Goal: Task Accomplishment & Management: Manage account settings

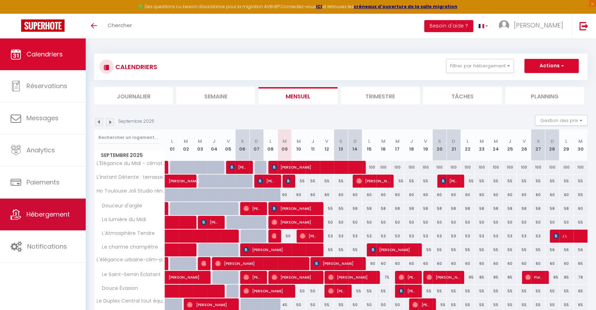
click at [36, 212] on span "Hébergement" at bounding box center [47, 214] width 43 height 9
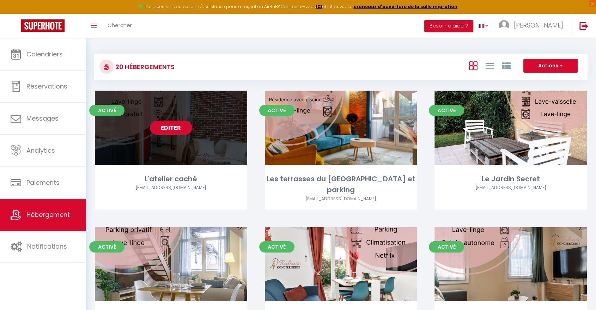
click at [169, 126] on link "Editer" at bounding box center [171, 128] width 42 height 14
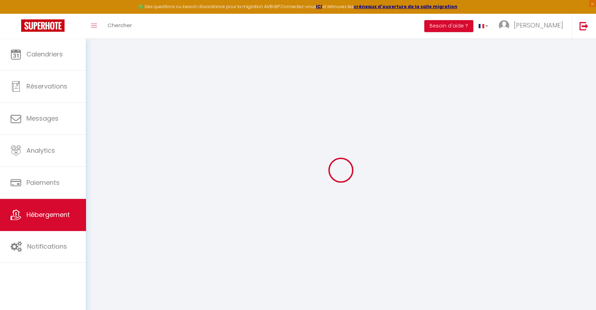
select select
checkbox input "false"
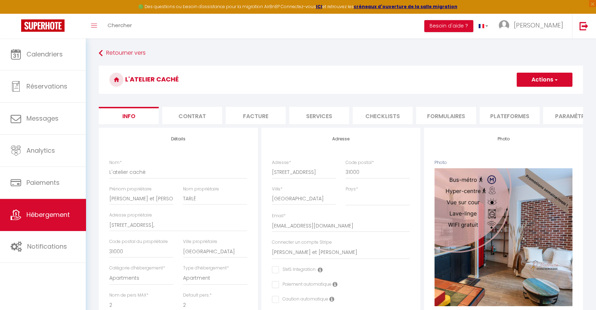
click at [517, 114] on li "Plateformes" at bounding box center [510, 115] width 60 height 17
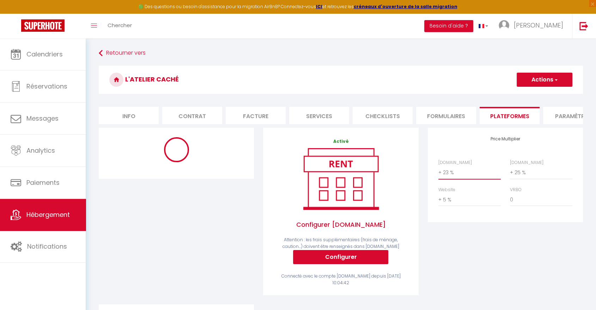
click at [454, 177] on select "0 + 1 % + 2 % + 3 % + 4 % + 5 % + 6 % + 7 % + 8 % + 9 %" at bounding box center [470, 172] width 62 height 13
select select "+ 25 %"
click at [439, 172] on select "0 + 1 % + 2 % + 3 % + 4 % + 5 % + 6 % + 7 % + 8 % + 9 %" at bounding box center [470, 172] width 62 height 13
click at [526, 83] on button "Actions" at bounding box center [545, 80] width 56 height 14
click at [525, 95] on link "Enregistrer" at bounding box center [545, 95] width 56 height 9
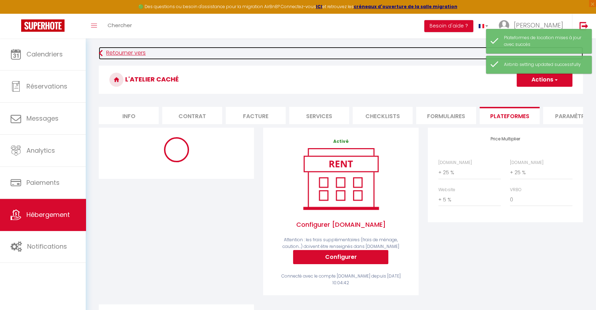
click at [127, 54] on link "Retourner vers" at bounding box center [341, 53] width 485 height 13
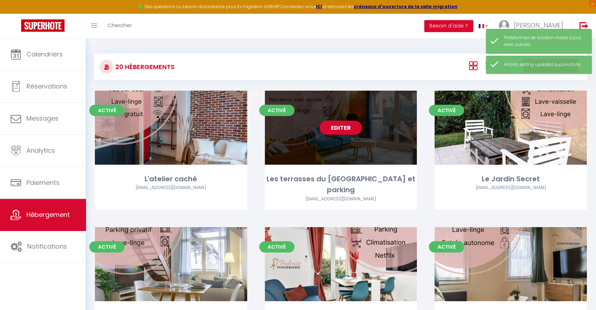
click at [346, 122] on link "Editer" at bounding box center [341, 128] width 42 height 14
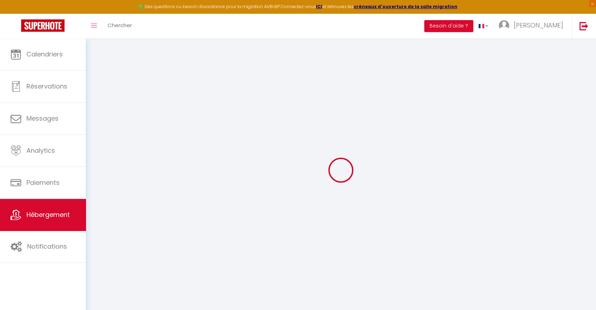
select select
checkbox input "false"
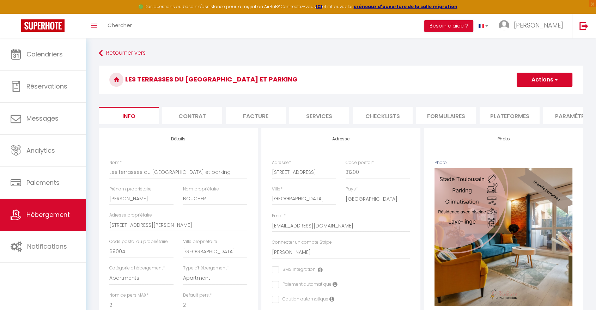
click at [491, 117] on li "Plateformes" at bounding box center [510, 115] width 60 height 17
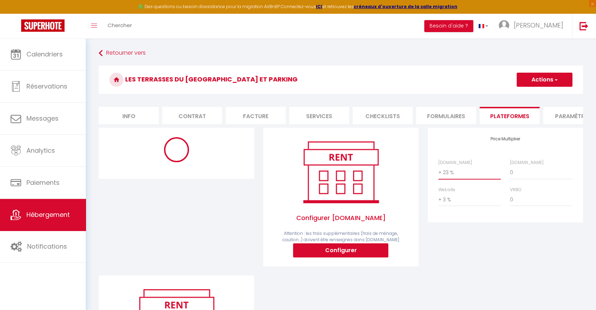
click at [456, 175] on select "0 + 1 % + 2 % + 3 % + 4 % + 5 % + 6 % + 7 % + 8 % + 9 %" at bounding box center [470, 172] width 62 height 13
select select "+ 25 %"
click at [439, 172] on select "0 + 1 % + 2 % + 3 % + 4 % + 5 % + 6 % + 7 % + 8 % + 9 %" at bounding box center [470, 172] width 62 height 13
click at [544, 76] on button "Actions" at bounding box center [545, 80] width 56 height 14
click at [540, 95] on link "Enregistrer" at bounding box center [545, 95] width 56 height 9
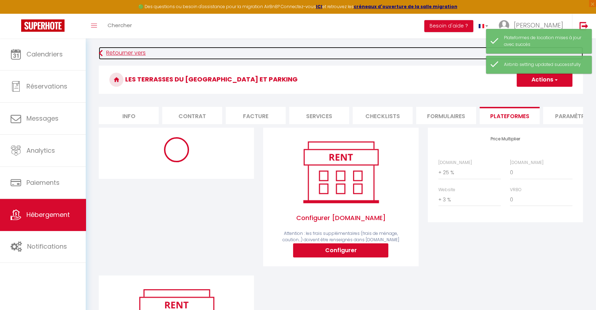
click at [130, 53] on link "Retourner vers" at bounding box center [341, 53] width 485 height 13
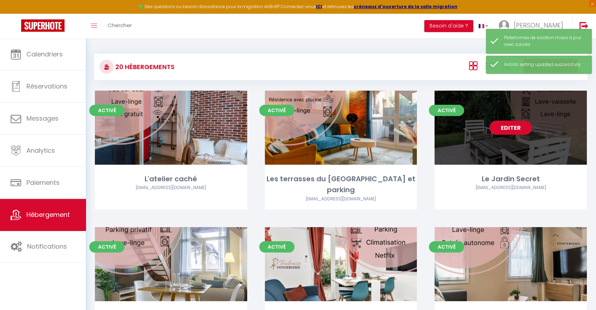
click at [522, 128] on link "Editer" at bounding box center [511, 128] width 42 height 14
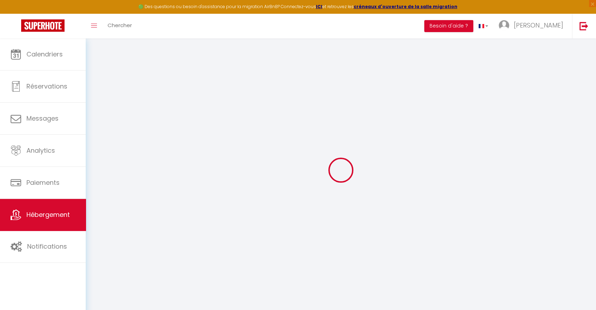
select select "+ 23 %"
select select "+ 5 %"
select select
checkbox input "false"
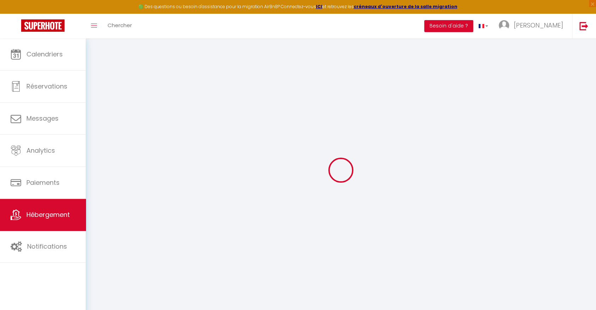
checkbox input "false"
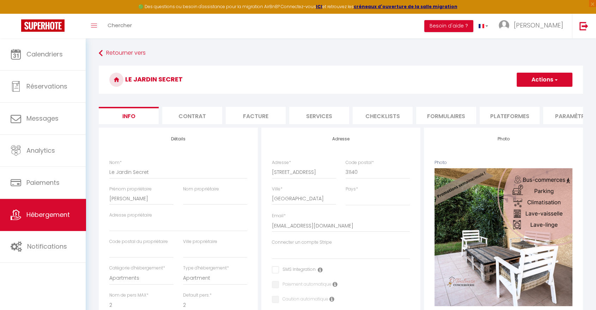
click at [494, 116] on li "Plateformes" at bounding box center [510, 115] width 60 height 17
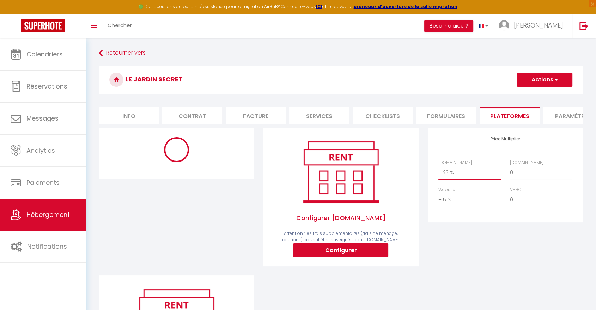
click at [453, 178] on select "0 + 1 % + 2 % + 3 % + 4 % + 5 % + 6 % + 7 % + 8 % + 9 %" at bounding box center [470, 172] width 62 height 13
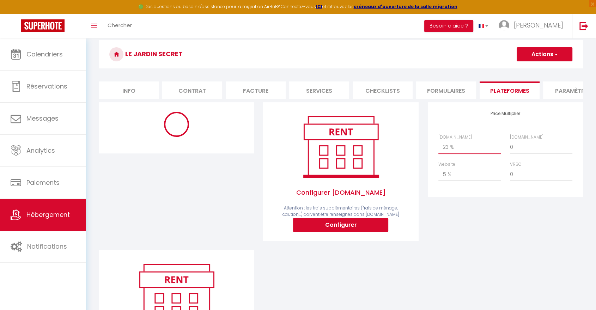
scroll to position [39, 0]
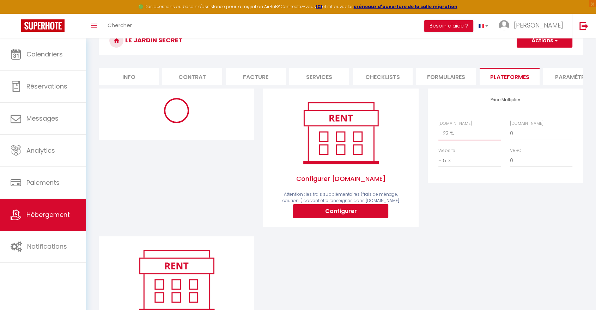
click at [454, 138] on select "0 + 1 % + 2 % + 3 % + 4 % + 5 % + 6 % + 7 % + 8 % + 9 %" at bounding box center [470, 133] width 62 height 13
select select "+ 25 %"
click at [439, 132] on select "0 + 1 % + 2 % + 3 % + 4 % + 5 % + 6 % + 7 % + 8 % + 9 %" at bounding box center [470, 133] width 62 height 13
click at [521, 42] on button "Actions" at bounding box center [545, 41] width 56 height 14
click at [524, 55] on link "Enregistrer" at bounding box center [545, 56] width 56 height 9
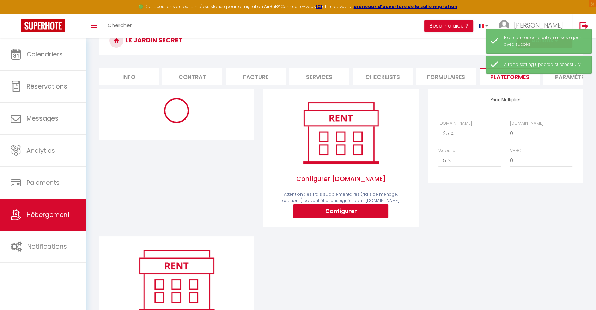
scroll to position [0, 0]
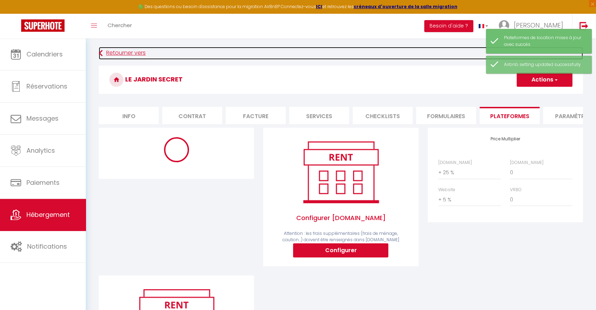
click at [128, 53] on link "Retourner vers" at bounding box center [341, 53] width 485 height 13
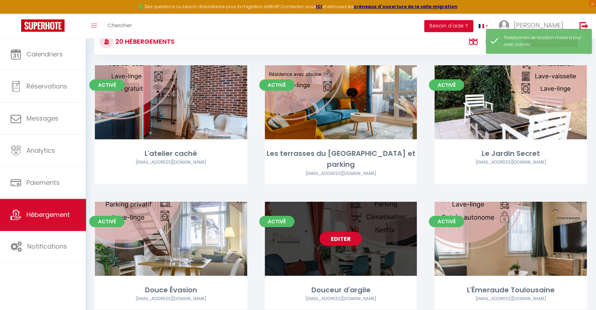
scroll to position [39, 0]
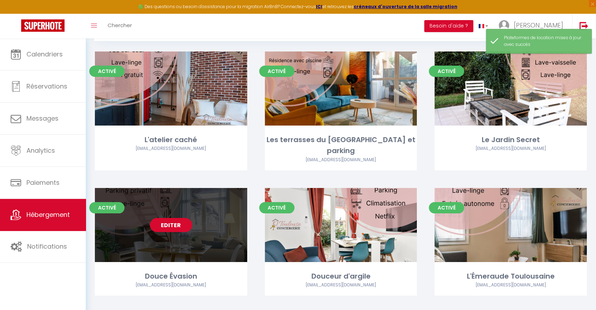
click at [178, 218] on link "Editer" at bounding box center [171, 225] width 42 height 14
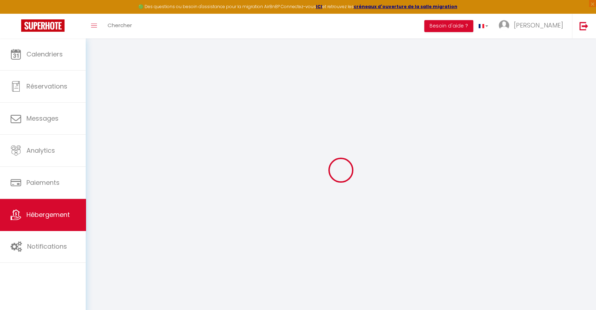
select select "+ 23 %"
select select "+ 25 %"
select select "+ 4 %"
select select
checkbox input "false"
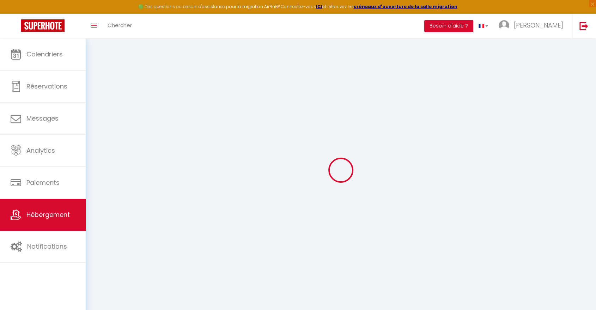
checkbox input "false"
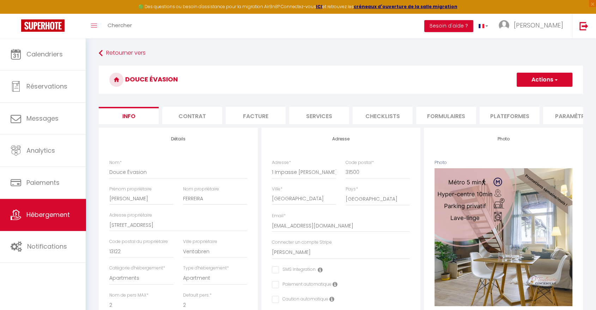
click at [508, 109] on li "Plateformes" at bounding box center [510, 115] width 60 height 17
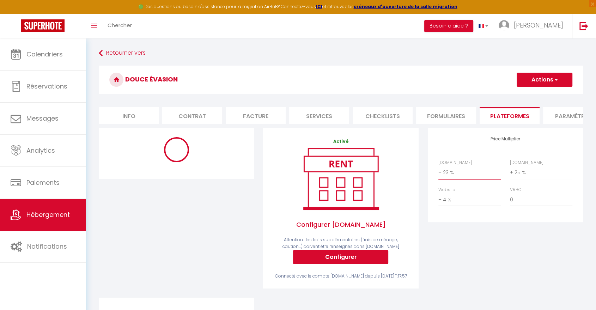
click at [456, 179] on select "0 + 1 % + 2 % + 3 % + 4 % + 5 % + 6 % + 7 % + 8 % + 9 %" at bounding box center [470, 172] width 62 height 13
select select "+ 25 %"
click at [439, 172] on select "0 + 1 % + 2 % + 3 % + 4 % + 5 % + 6 % + 7 % + 8 % + 9 %" at bounding box center [470, 172] width 62 height 13
click at [536, 76] on button "Actions" at bounding box center [545, 80] width 56 height 14
click at [533, 92] on link "Enregistrer" at bounding box center [545, 95] width 56 height 9
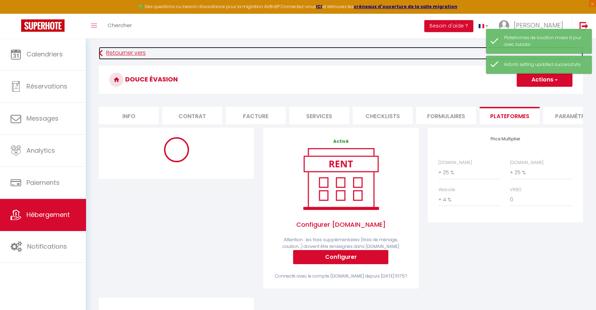
click at [130, 54] on link "Retourner vers" at bounding box center [341, 53] width 485 height 13
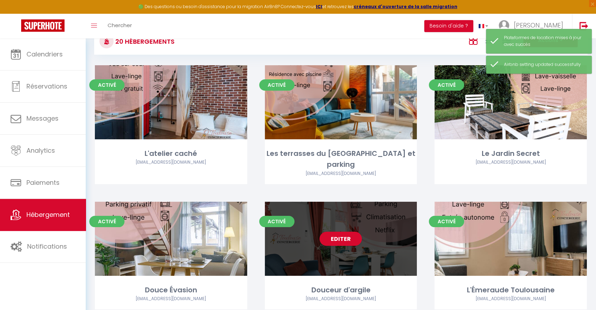
scroll to position [39, 0]
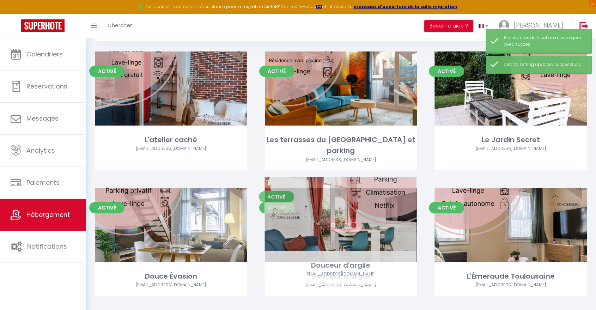
click at [351, 218] on link "Editer" at bounding box center [341, 225] width 42 height 14
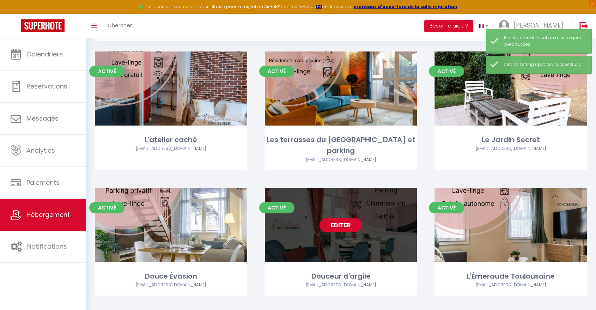
click at [347, 218] on link "Editer" at bounding box center [341, 225] width 42 height 14
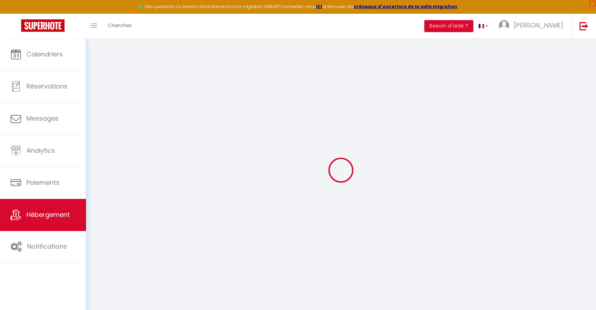
select select "+ 23 %"
select select "+ 25 %"
select select "+ 4 %"
select select
checkbox input "false"
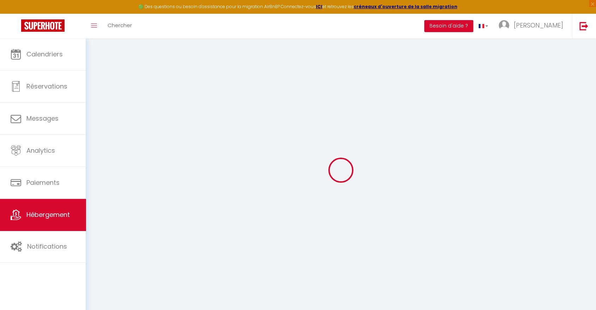
checkbox input "false"
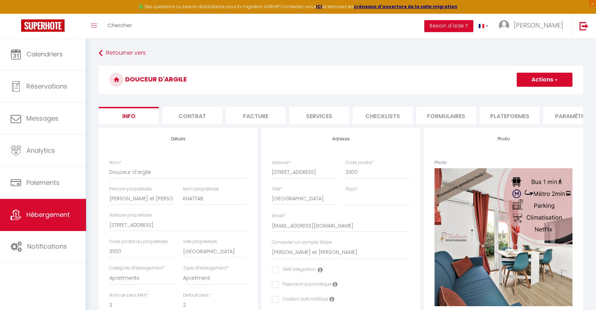
click at [492, 121] on li "Plateformes" at bounding box center [510, 115] width 60 height 17
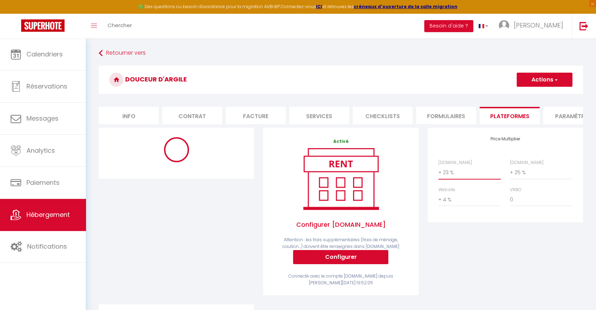
click at [456, 179] on select "0 + 1 % + 2 % + 3 % + 4 % + 5 % + 6 % + 7 % + 8 % + 9 %" at bounding box center [470, 172] width 62 height 13
select select "+ 25 %"
click at [439, 172] on select "0 + 1 % + 2 % + 3 % + 4 % + 5 % + 6 % + 7 % + 8 % + 9 %" at bounding box center [470, 172] width 62 height 13
click at [544, 81] on button "Actions" at bounding box center [545, 80] width 56 height 14
click at [536, 97] on link "Enregistrer" at bounding box center [545, 95] width 56 height 9
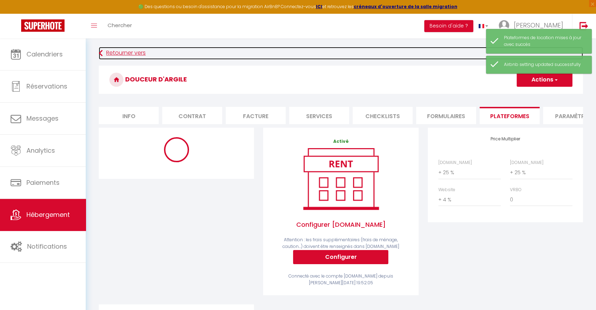
click at [120, 53] on link "Retourner vers" at bounding box center [341, 53] width 485 height 13
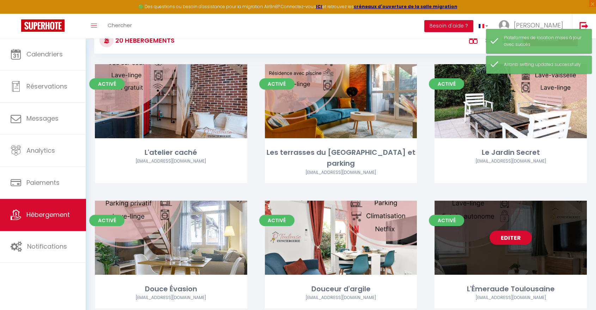
scroll to position [78, 0]
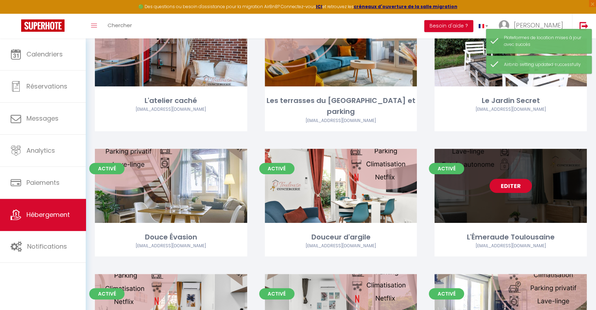
click at [523, 179] on link "Editer" at bounding box center [511, 186] width 42 height 14
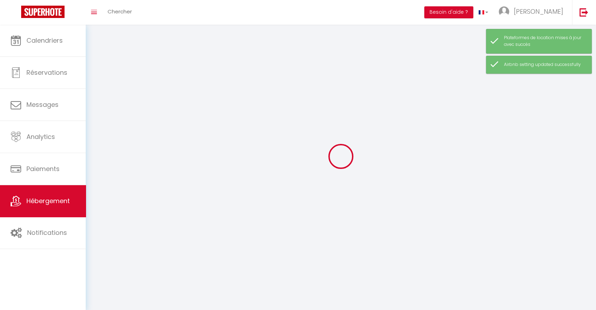
select select
select select "28"
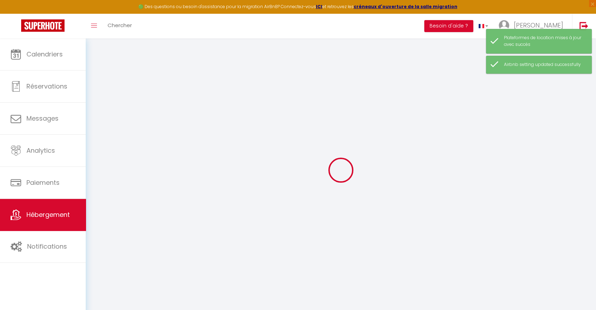
select select
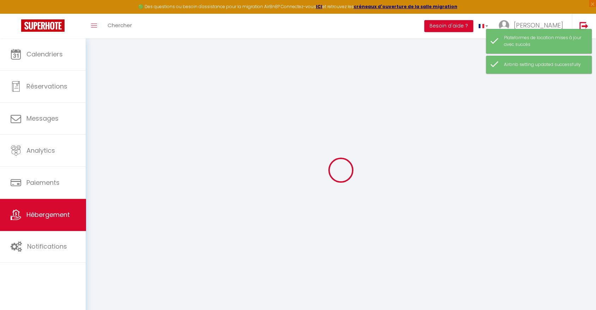
select select
checkbox input "false"
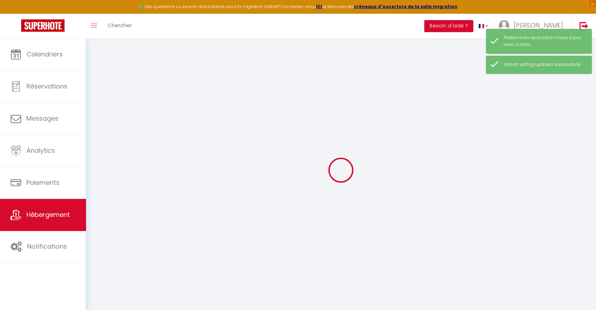
select select
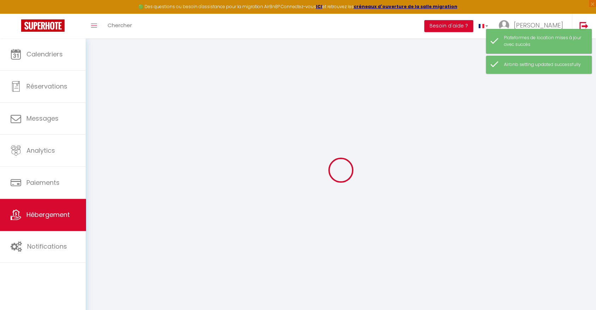
select select
checkbox input "false"
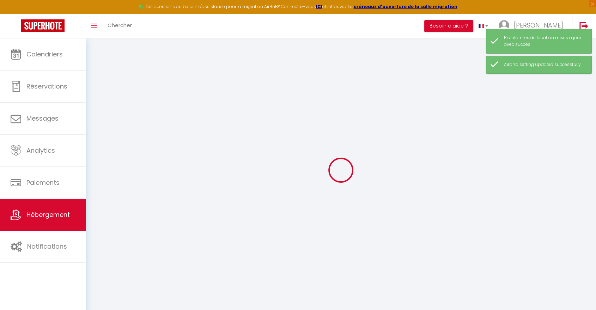
checkbox input "false"
select select
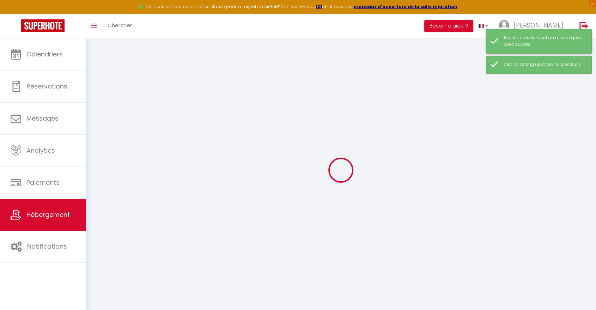
select select
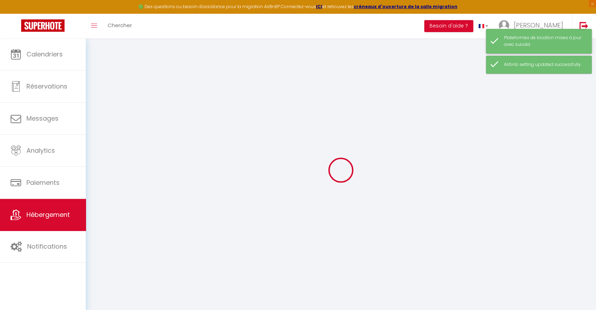
checkbox input "false"
select select
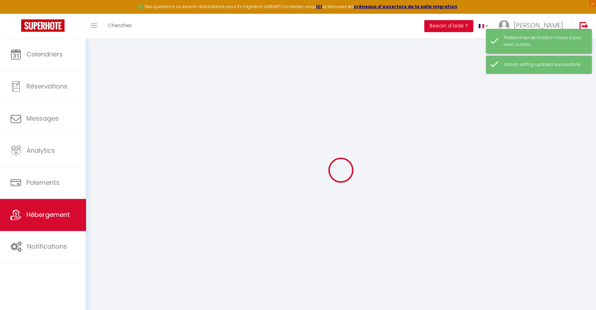
select select
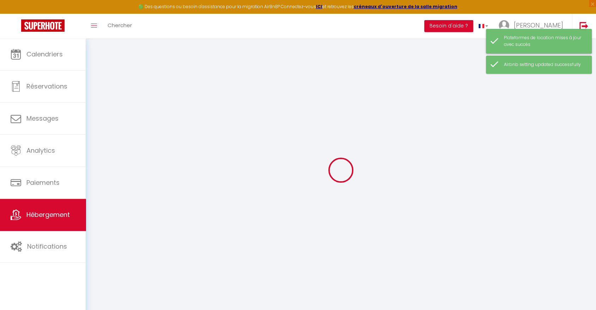
select select
checkbox input "false"
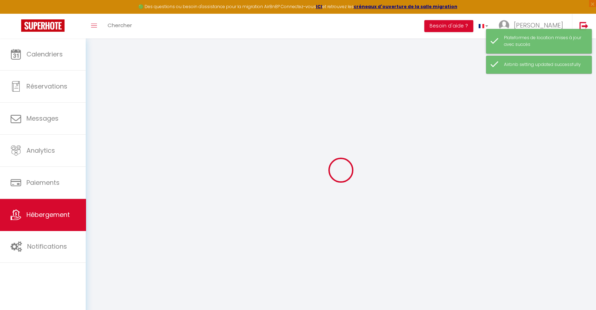
checkbox input "false"
select select
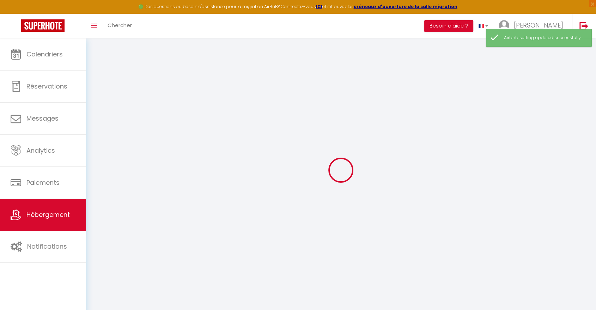
select select
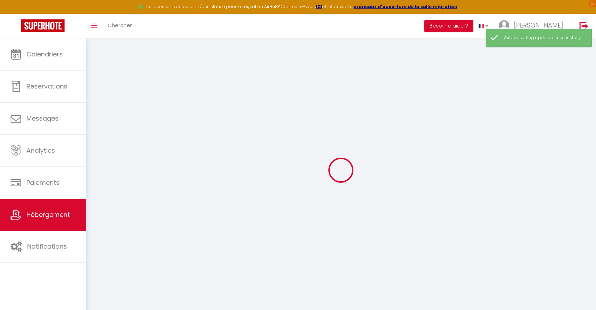
select select
checkbox input "false"
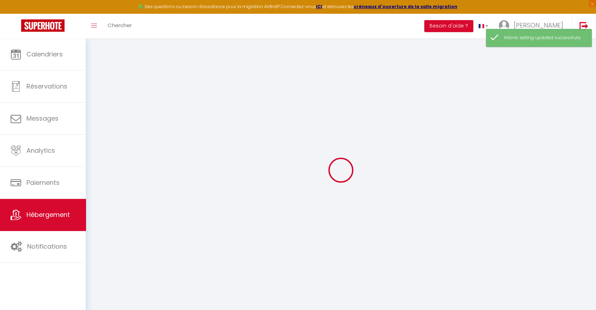
select select
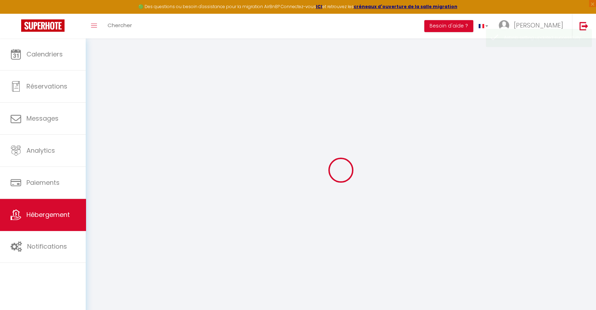
type input "L'Émeraude Toulousaine"
type input "Touati"
type input "KHATTAB"
type input "[STREET_ADDRESS]"
type input "31100"
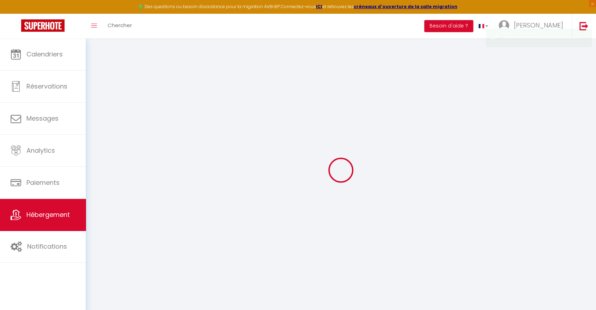
type input "[GEOGRAPHIC_DATA]"
type input "55"
type input "40"
type input "7.20"
type input "800"
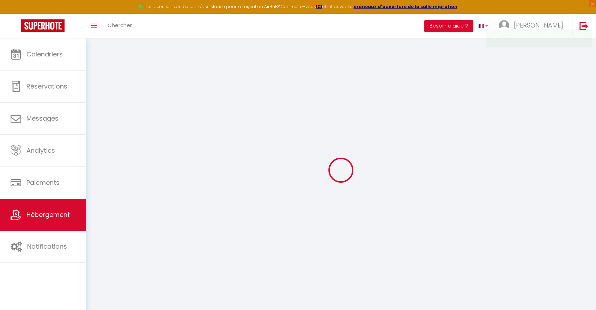
type input "400"
select select
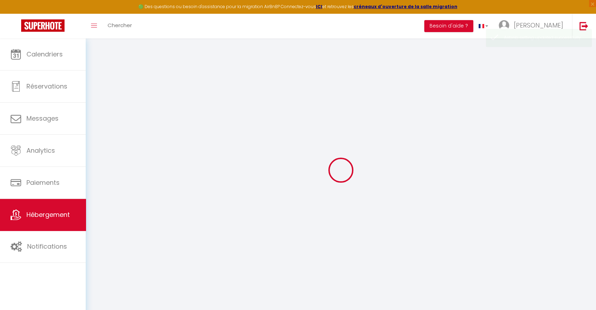
select select
type input "[STREET_ADDRESS]"
type input "31000"
type input "[GEOGRAPHIC_DATA]"
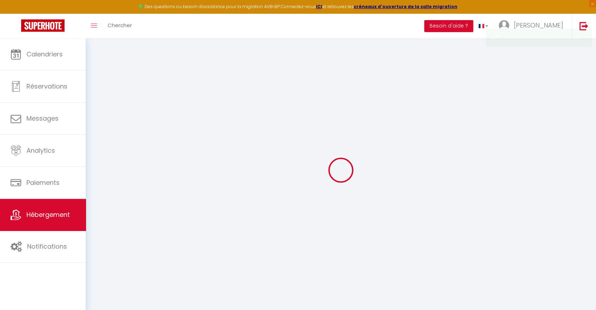
type input "[EMAIL_ADDRESS][DOMAIN_NAME]"
select select "11370"
checkbox input "false"
checkbox input "true"
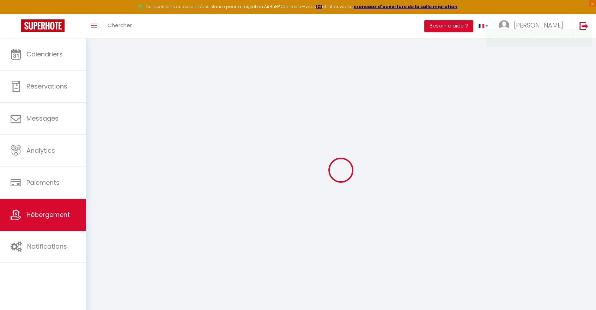
checkbox input "true"
radio input "true"
type input "0"
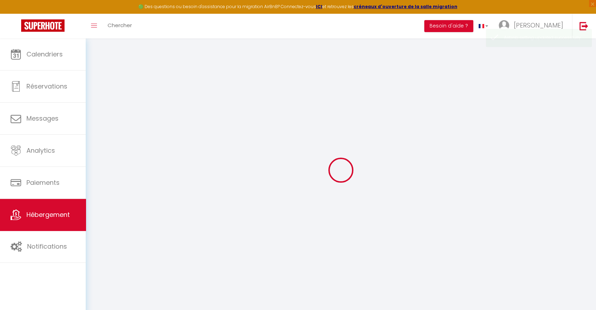
type input "0"
select select "+ 23 %"
select select "+ 25 %"
select select "+ 4 %"
checkbox input "false"
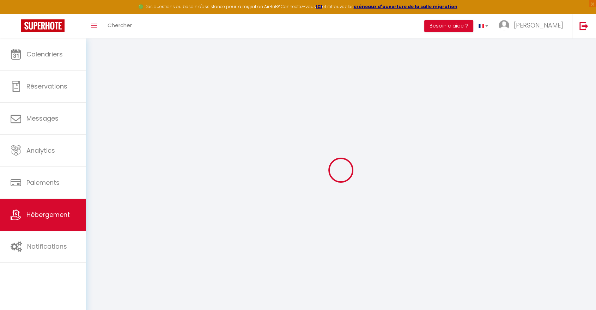
checkbox input "false"
checkbox input "true"
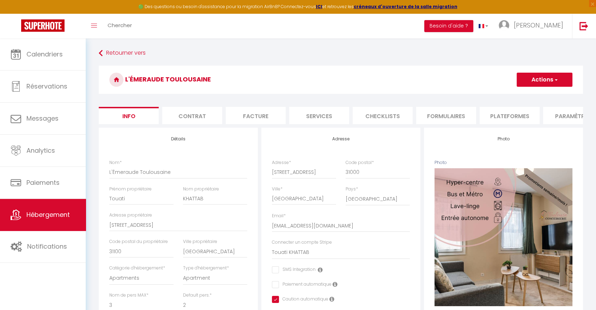
click at [505, 113] on li "Plateformes" at bounding box center [510, 115] width 60 height 17
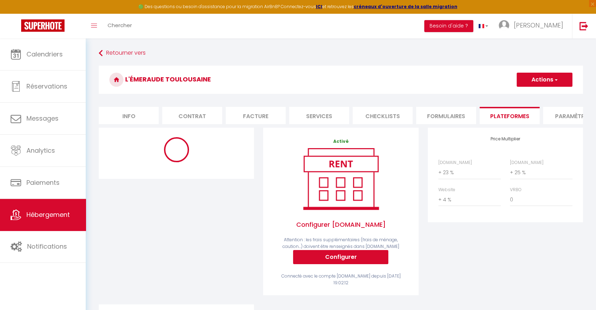
click at [437, 175] on div "[DOMAIN_NAME] 0 + 1 % + 2 % + 3 % + 4 % + 5 % + 6 % + 7 % + 8 %" at bounding box center [470, 170] width 72 height 20
click at [446, 176] on select "0 + 1 % + 2 % + 3 % + 4 % + 5 % + 6 % + 7 % + 8 % + 9 %" at bounding box center [470, 172] width 62 height 13
select select "+ 25 %"
click at [439, 172] on select "0 + 1 % + 2 % + 3 % + 4 % + 5 % + 6 % + 7 % + 8 % + 9 %" at bounding box center [470, 172] width 62 height 13
click at [536, 80] on button "Actions" at bounding box center [545, 80] width 56 height 14
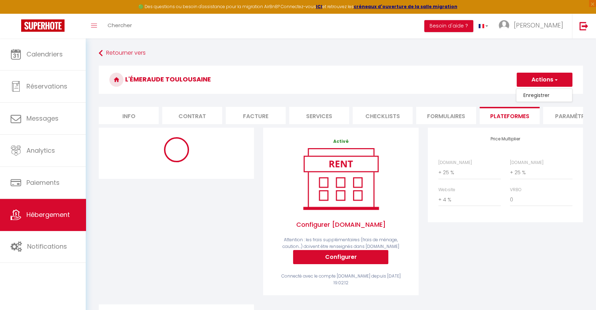
click at [533, 92] on link "Enregistrer" at bounding box center [545, 95] width 56 height 9
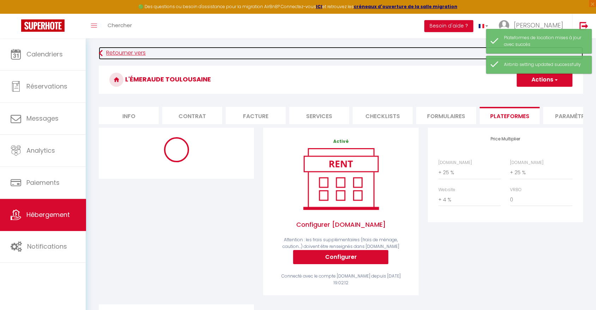
click at [128, 53] on link "Retourner vers" at bounding box center [341, 53] width 485 height 13
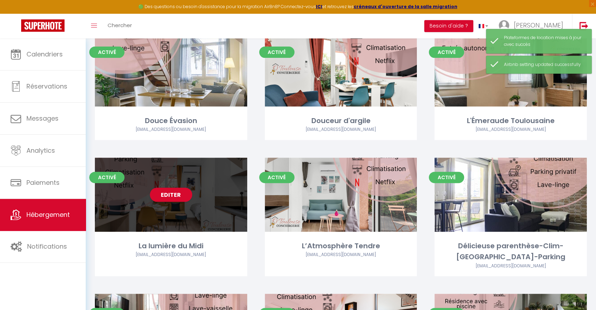
scroll to position [196, 0]
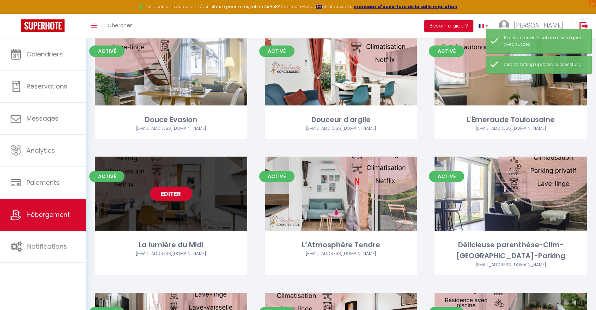
click at [176, 187] on link "Editer" at bounding box center [171, 194] width 42 height 14
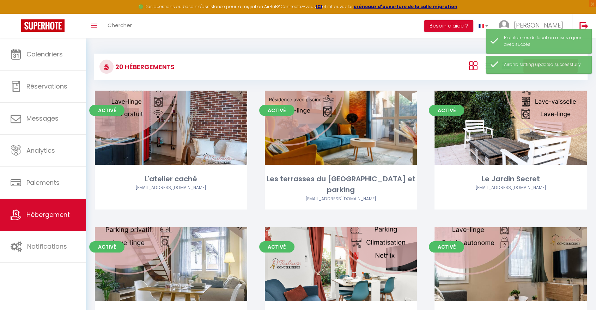
select select "3"
select select "2"
select select "1"
select select
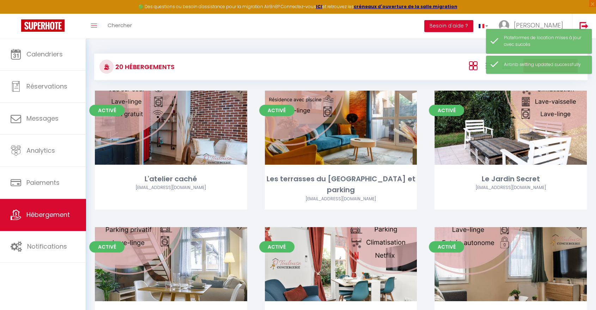
select select "28"
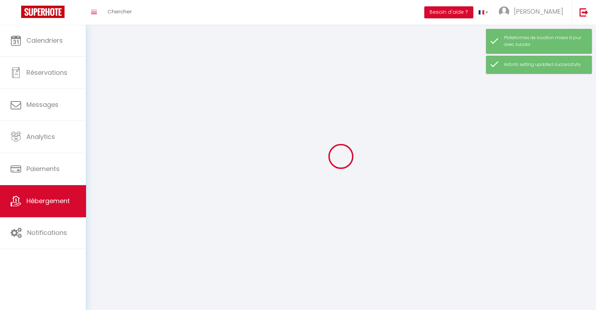
select select
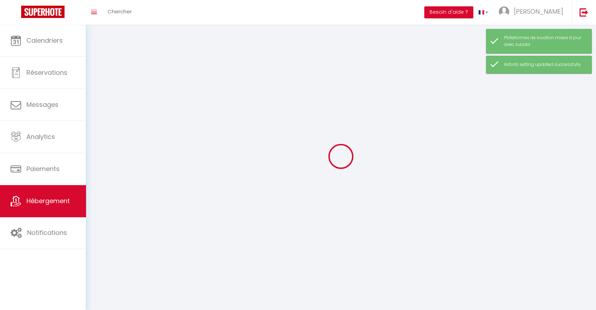
select select
checkbox input "false"
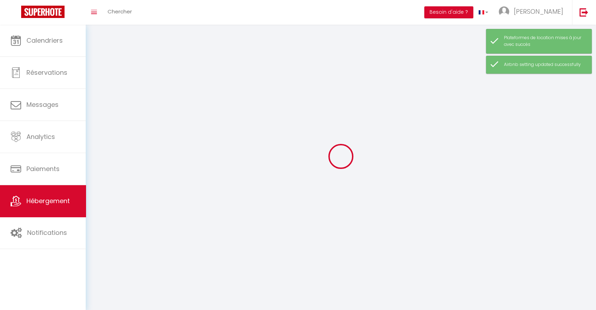
select select
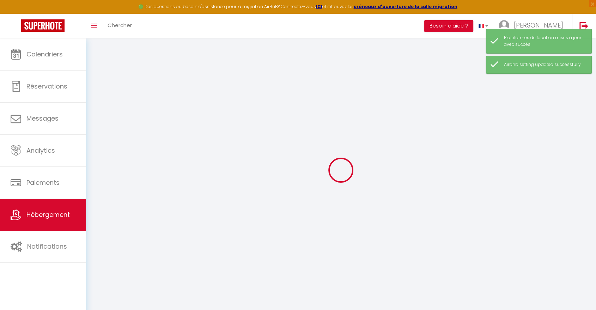
select select
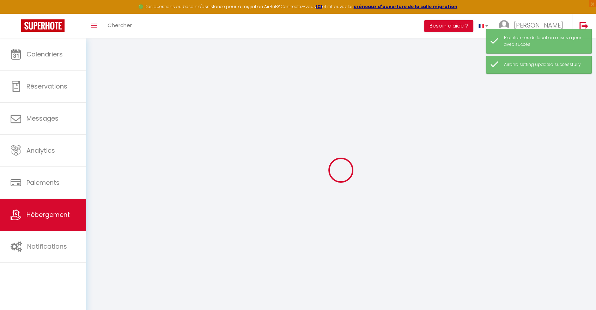
select select
checkbox input "false"
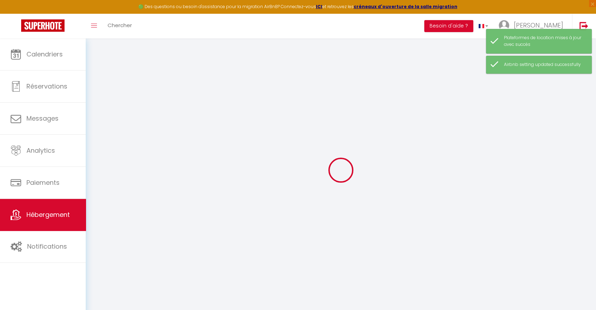
select select
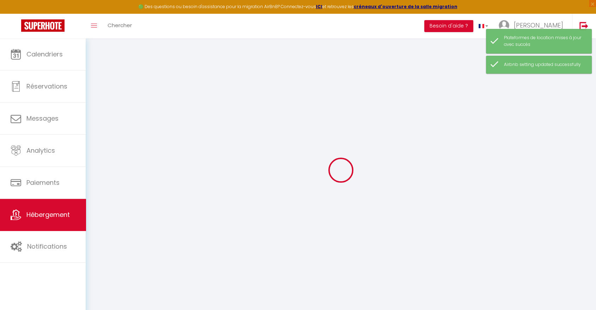
select select
checkbox input "false"
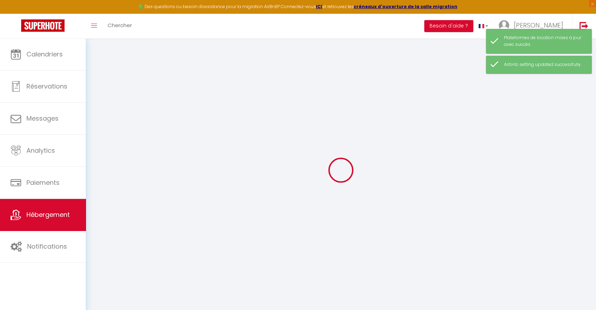
checkbox input "false"
select select
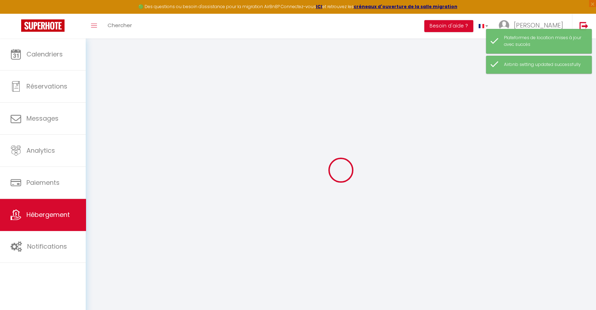
select select
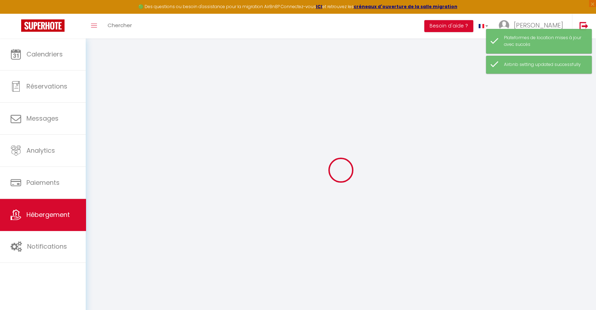
checkbox input "false"
select select
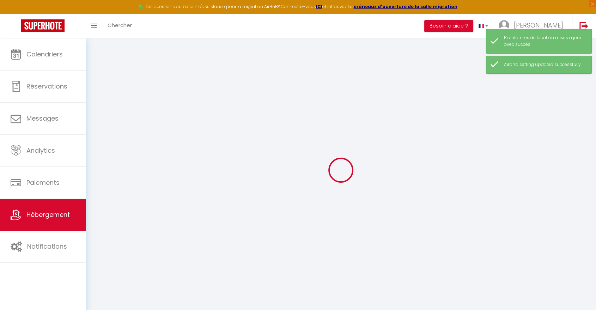
select select
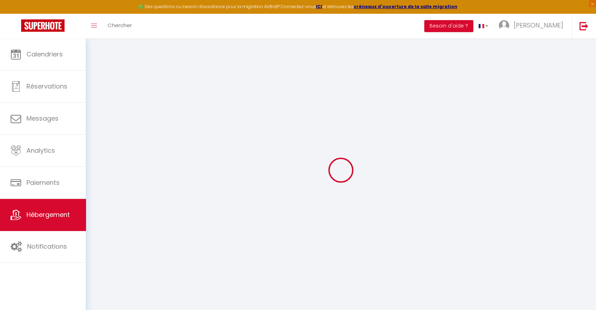
select select
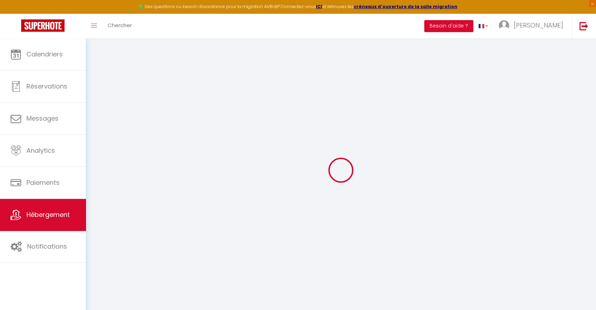
select select
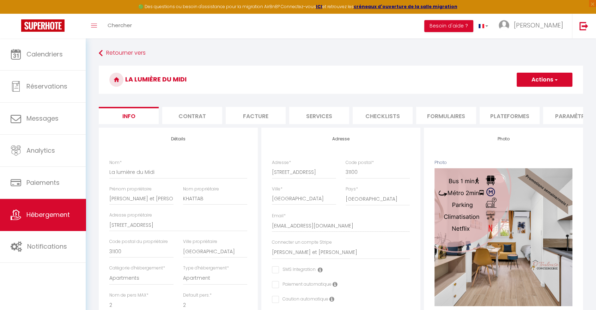
click at [513, 110] on li "Plateformes" at bounding box center [510, 115] width 60 height 17
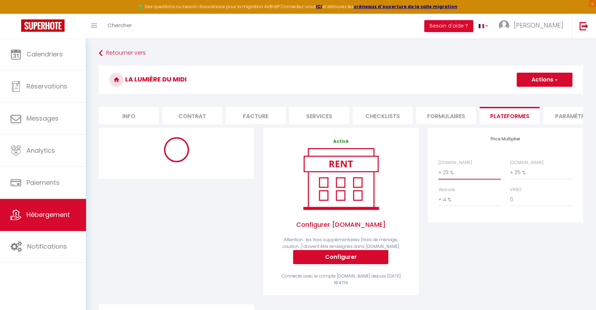
click at [454, 176] on select "0 + 1 % + 2 % + 3 % + 4 % + 5 % + 6 % + 7 % + 8 % + 9 %" at bounding box center [470, 172] width 62 height 13
click at [439, 172] on select "0 + 1 % + 2 % + 3 % + 4 % + 5 % + 6 % + 7 % + 8 % + 9 %" at bounding box center [470, 172] width 62 height 13
click at [538, 82] on button "Actions" at bounding box center [545, 80] width 56 height 14
click at [534, 95] on link "Enregistrer" at bounding box center [545, 95] width 56 height 9
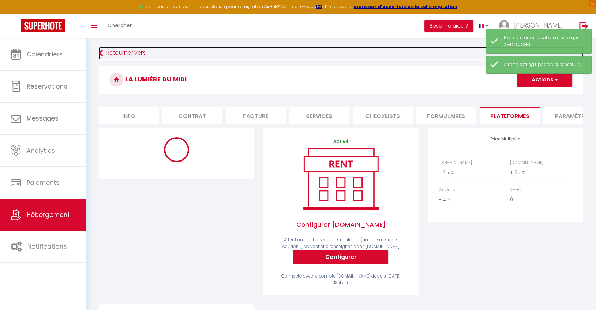
click at [115, 52] on link "Retourner vers" at bounding box center [341, 53] width 485 height 13
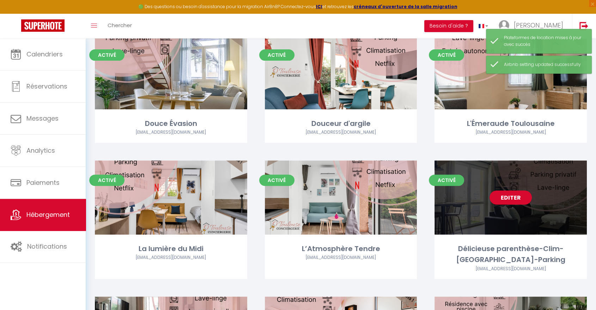
scroll to position [196, 0]
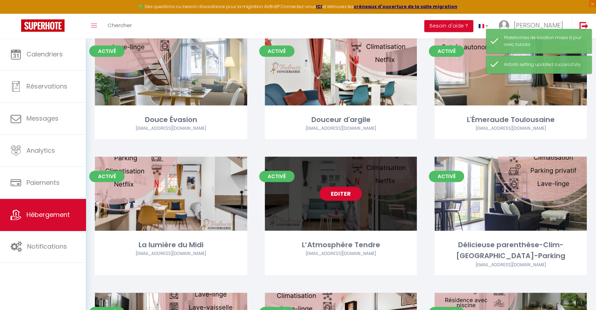
click at [348, 187] on link "Editer" at bounding box center [341, 194] width 42 height 14
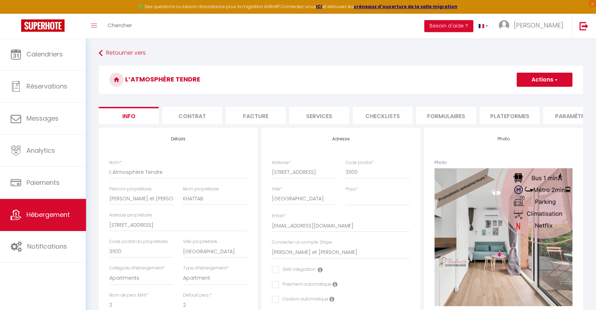
click at [521, 118] on li "Plateformes" at bounding box center [510, 115] width 60 height 17
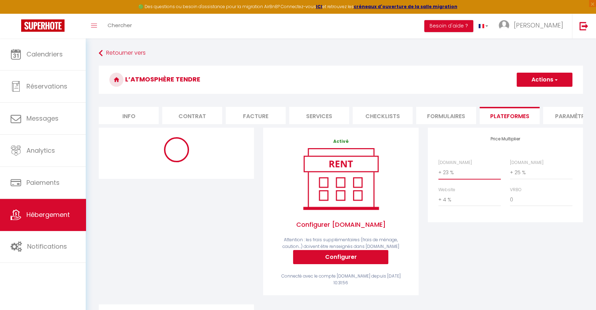
click at [440, 179] on select "0 + 1 % + 2 % + 3 % + 4 % + 5 % + 6 % + 7 % + 8 % + 9 %" at bounding box center [470, 172] width 62 height 13
click at [439, 172] on select "0 + 1 % + 2 % + 3 % + 4 % + 5 % + 6 % + 7 % + 8 % + 9 %" at bounding box center [470, 172] width 62 height 13
click at [530, 77] on button "Actions" at bounding box center [545, 80] width 56 height 14
click at [526, 94] on link "Enregistrer" at bounding box center [545, 95] width 56 height 9
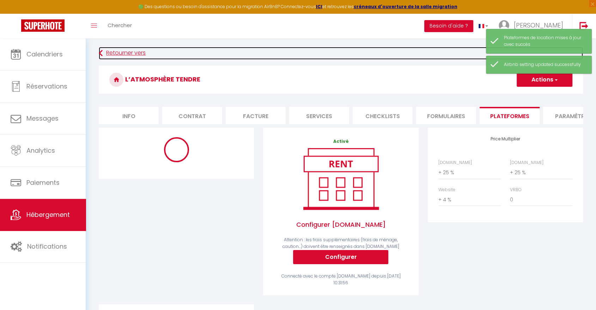
click at [128, 51] on link "Retourner vers" at bounding box center [341, 53] width 485 height 13
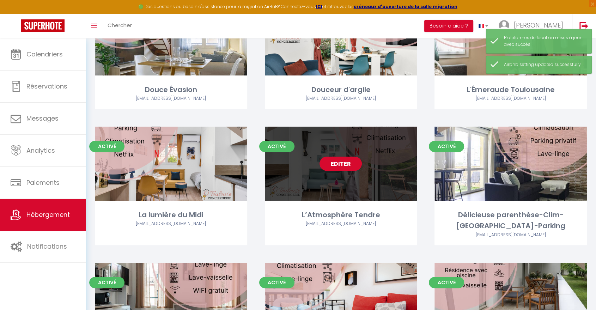
scroll to position [235, 0]
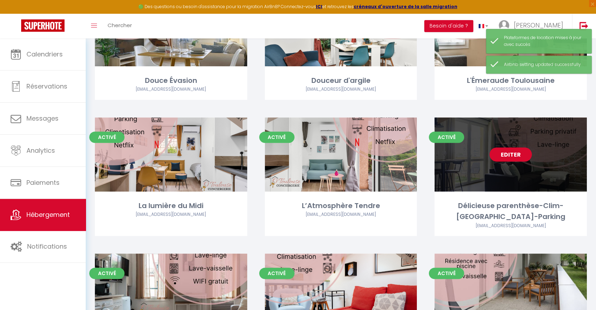
click at [515, 148] on link "Editer" at bounding box center [511, 155] width 42 height 14
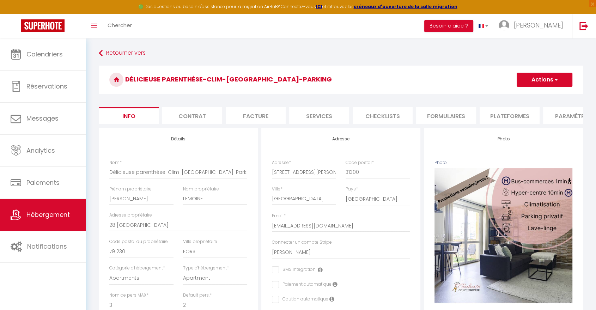
click at [508, 118] on li "Plateformes" at bounding box center [510, 115] width 60 height 17
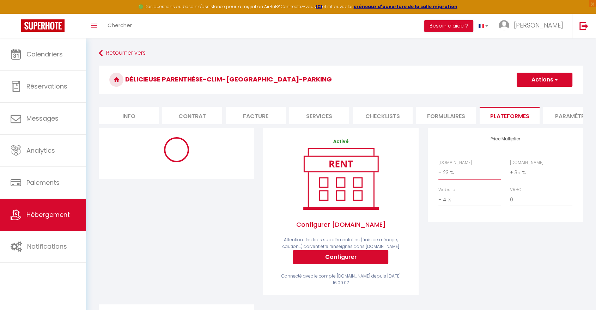
click at [461, 178] on select "0 + 1 % + 2 % + 3 % + 4 % + 5 % + 6 % + 7 % + 8 % + 9 %" at bounding box center [470, 172] width 62 height 13
click at [439, 172] on select "0 + 1 % + 2 % + 3 % + 4 % + 5 % + 6 % + 7 % + 8 % + 9 %" at bounding box center [470, 172] width 62 height 13
click at [523, 80] on button "Actions" at bounding box center [545, 80] width 56 height 14
click at [524, 94] on link "Enregistrer" at bounding box center [545, 95] width 56 height 9
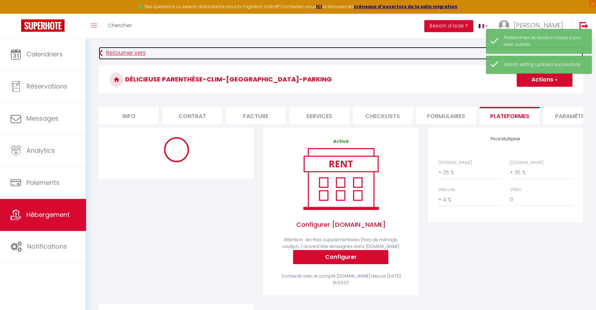
click at [137, 53] on link "Retourner vers" at bounding box center [341, 53] width 485 height 13
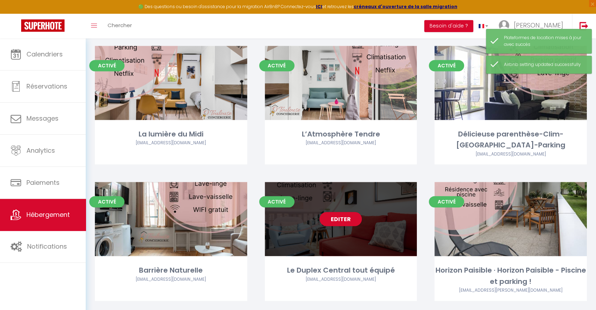
scroll to position [313, 0]
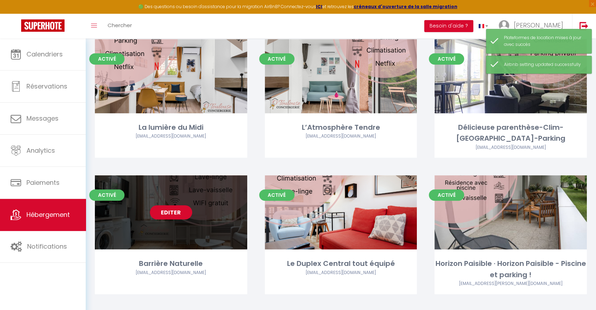
click at [169, 205] on link "Editer" at bounding box center [171, 212] width 42 height 14
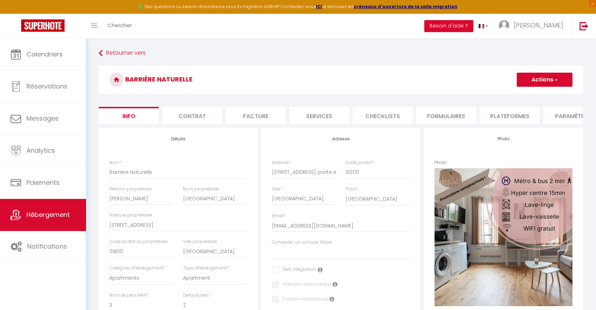
click at [513, 115] on li "Plateformes" at bounding box center [510, 115] width 60 height 17
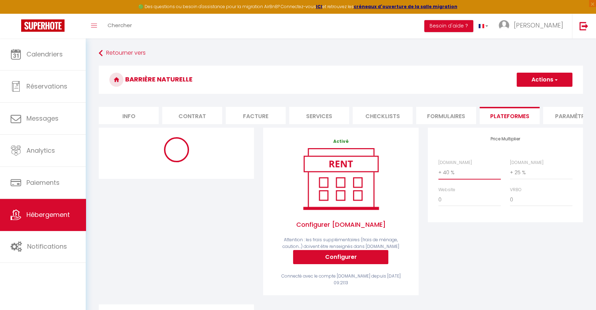
click at [447, 178] on select "0 + 1 % + 2 % + 3 % + 4 % + 5 % + 6 % + 7 % + 8 % + 9 %" at bounding box center [470, 172] width 62 height 13
click at [439, 172] on select "0 + 1 % + 2 % + 3 % + 4 % + 5 % + 6 % + 7 % + 8 % + 9 %" at bounding box center [470, 172] width 62 height 13
click at [539, 78] on button "Actions" at bounding box center [545, 80] width 56 height 14
click at [532, 94] on link "Enregistrer" at bounding box center [545, 95] width 56 height 9
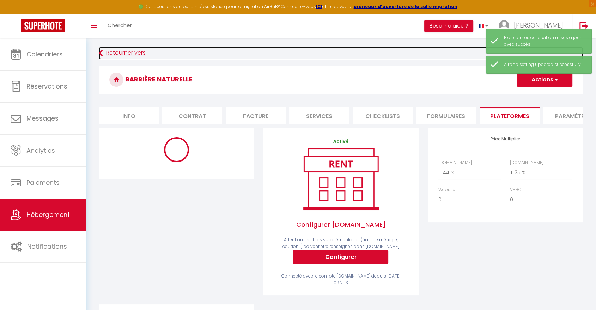
click at [122, 50] on link "Retourner vers" at bounding box center [341, 53] width 485 height 13
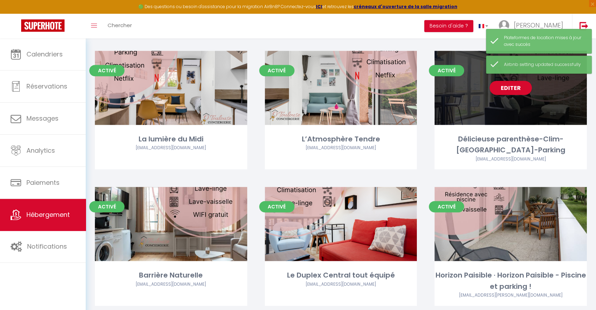
scroll to position [353, 0]
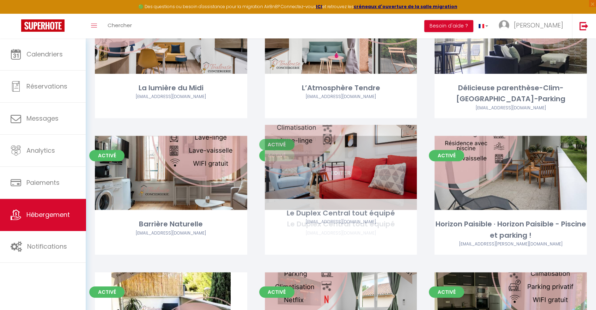
click at [336, 166] on link "Editer" at bounding box center [341, 173] width 42 height 14
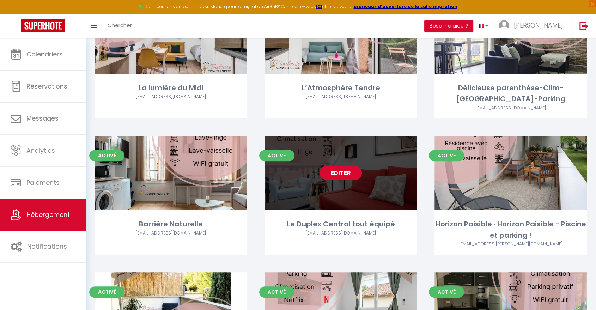
click at [354, 166] on link "Editer" at bounding box center [341, 173] width 42 height 14
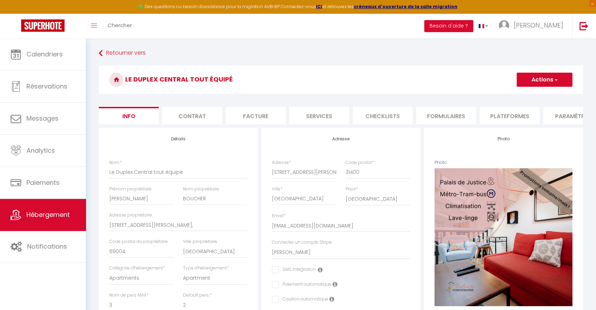
click at [521, 112] on li "Plateformes" at bounding box center [510, 115] width 60 height 17
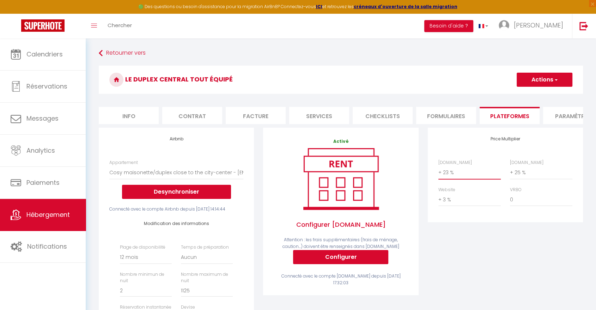
click at [460, 177] on select "0 + 1 % + 2 % + 3 % + 4 % + 5 % + 6 % + 7 % + 8 % + 9 %" at bounding box center [470, 172] width 62 height 13
click at [439, 172] on select "0 + 1 % + 2 % + 3 % + 4 % + 5 % + 6 % + 7 % + 8 % + 9 %" at bounding box center [470, 172] width 62 height 13
click at [531, 77] on button "Actions" at bounding box center [545, 80] width 56 height 14
click at [525, 96] on link "Enregistrer" at bounding box center [545, 95] width 56 height 9
click at [536, 76] on button "Actions" at bounding box center [545, 80] width 56 height 14
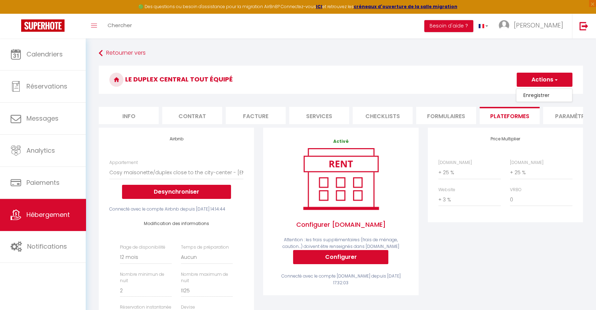
click at [535, 99] on link "Enregistrer" at bounding box center [545, 95] width 56 height 9
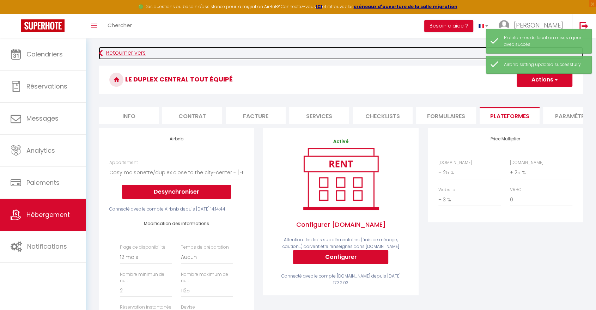
click at [130, 54] on link "Retourner vers" at bounding box center [341, 53] width 485 height 13
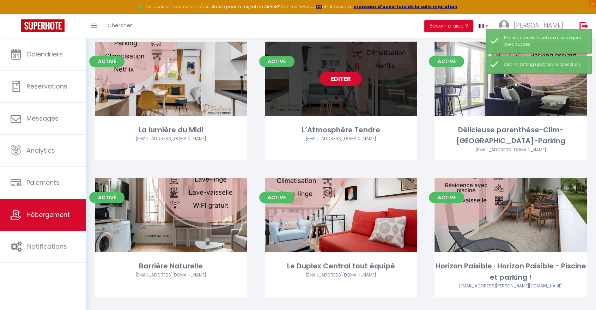
scroll to position [313, 0]
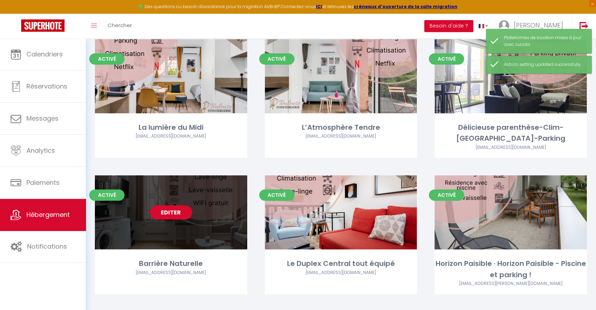
click at [168, 205] on link "Editer" at bounding box center [171, 212] width 42 height 14
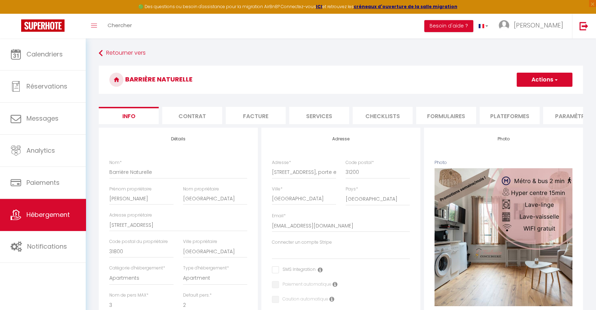
click at [494, 115] on li "Plateformes" at bounding box center [510, 115] width 60 height 17
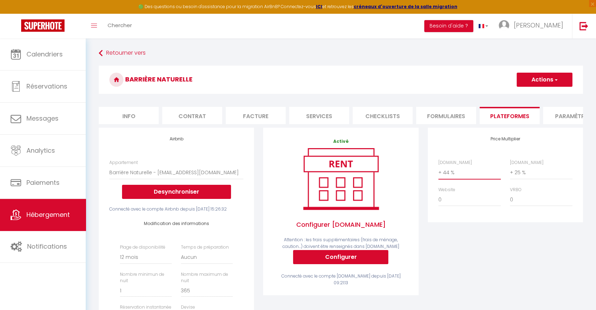
click at [457, 179] on select "0 + 1 % + 2 % + 3 % + 4 % + 5 % + 6 % + 7 % + 8 % + 9 %" at bounding box center [470, 172] width 62 height 13
click at [439, 172] on select "0 + 1 % + 2 % + 3 % + 4 % + 5 % + 6 % + 7 % + 8 % + 9 %" at bounding box center [470, 172] width 62 height 13
click at [531, 85] on button "Actions" at bounding box center [545, 80] width 56 height 14
click at [532, 96] on link "Enregistrer" at bounding box center [545, 95] width 56 height 9
click at [541, 76] on button "Actions" at bounding box center [545, 80] width 56 height 14
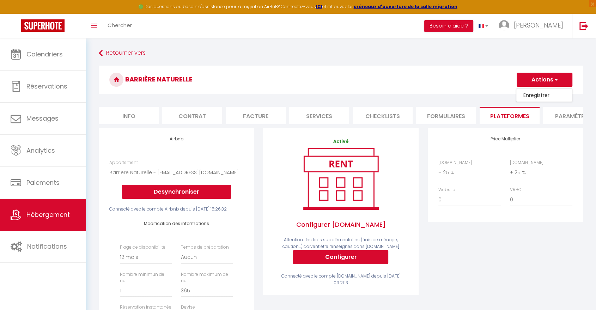
click at [541, 94] on link "Enregistrer" at bounding box center [545, 95] width 56 height 9
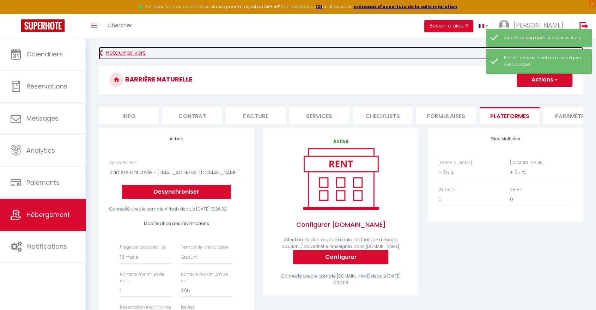
click at [114, 52] on link "Retourner vers" at bounding box center [341, 53] width 485 height 13
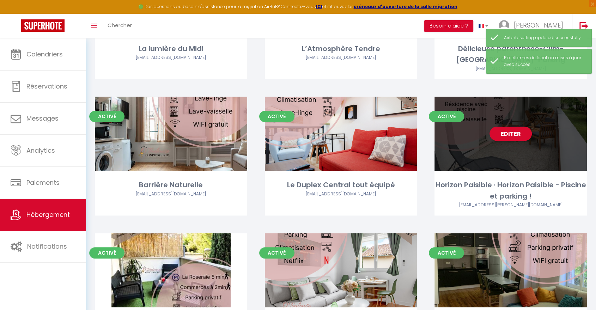
scroll to position [431, 0]
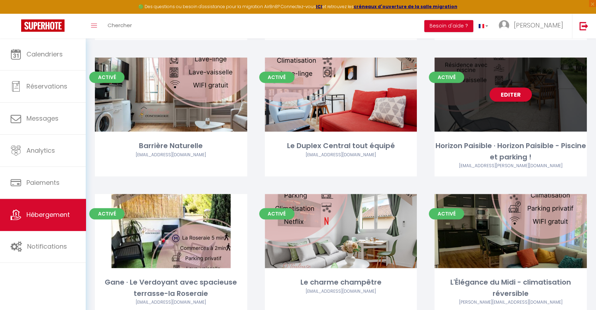
click at [502, 88] on link "Editer" at bounding box center [511, 95] width 42 height 14
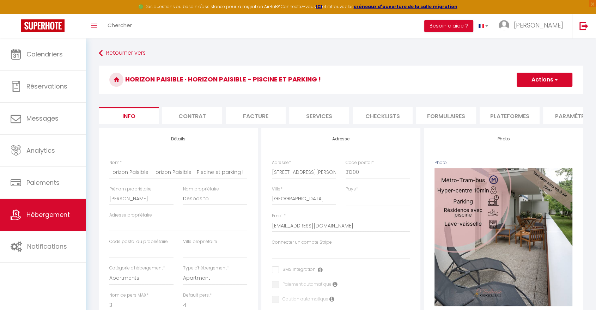
click at [495, 114] on li "Plateformes" at bounding box center [510, 115] width 60 height 17
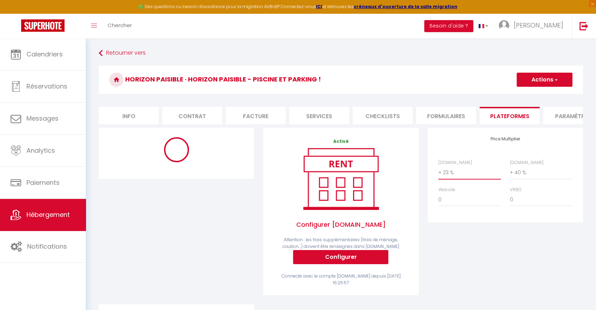
click at [463, 179] on select "0 + 1 % + 2 % + 3 % + 4 % + 5 % + 6 % + 7 % + 8 % + 9 %" at bounding box center [470, 172] width 62 height 13
click at [439, 172] on select "0 + 1 % + 2 % + 3 % + 4 % + 5 % + 6 % + 7 % + 8 % + 9 %" at bounding box center [470, 172] width 62 height 13
click at [524, 78] on button "Actions" at bounding box center [545, 80] width 56 height 14
click at [525, 92] on link "Enregistrer" at bounding box center [545, 95] width 56 height 9
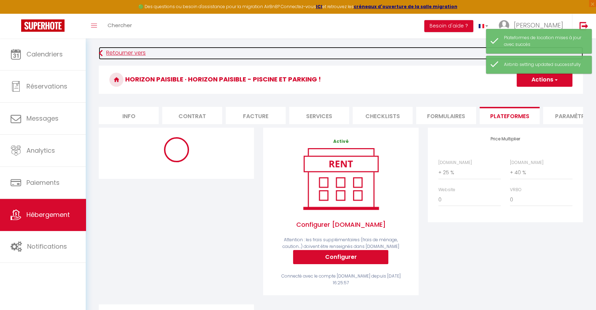
click at [124, 56] on link "Retourner vers" at bounding box center [341, 53] width 485 height 13
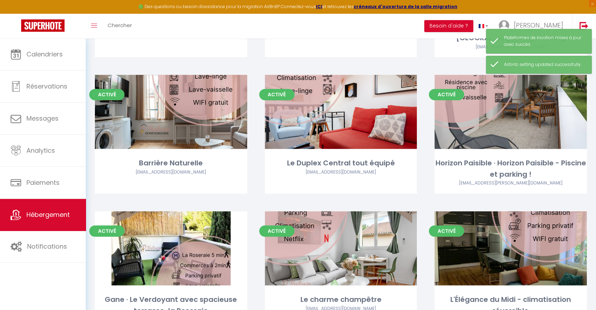
scroll to position [431, 0]
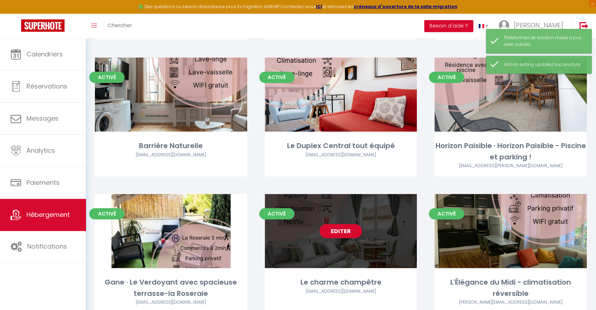
click at [334, 224] on link "Editer" at bounding box center [341, 231] width 42 height 14
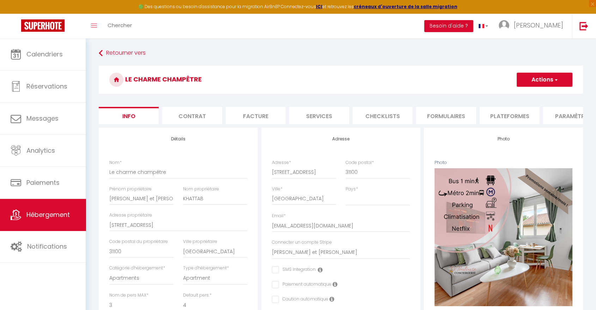
click at [503, 113] on li "Plateformes" at bounding box center [510, 115] width 60 height 17
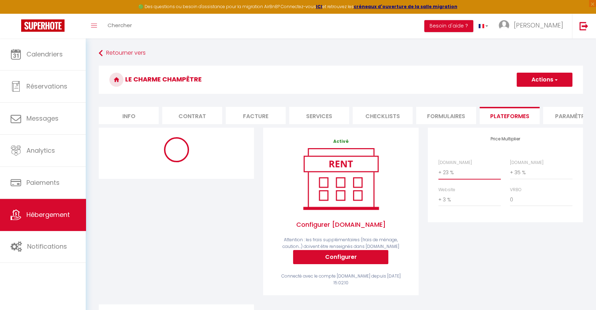
click at [466, 179] on select "0 + 1 % + 2 % + 3 % + 4 % + 5 % + 6 % + 7 % + 8 % + 9 %" at bounding box center [470, 172] width 62 height 13
click at [439, 172] on select "0 + 1 % + 2 % + 3 % + 4 % + 5 % + 6 % + 7 % + 8 % + 9 %" at bounding box center [470, 172] width 62 height 13
click at [526, 79] on button "Actions" at bounding box center [545, 80] width 56 height 14
click at [527, 90] on ul "Enregistrer" at bounding box center [544, 95] width 56 height 13
click at [528, 93] on h3 "Le charme champêtre" at bounding box center [341, 80] width 485 height 28
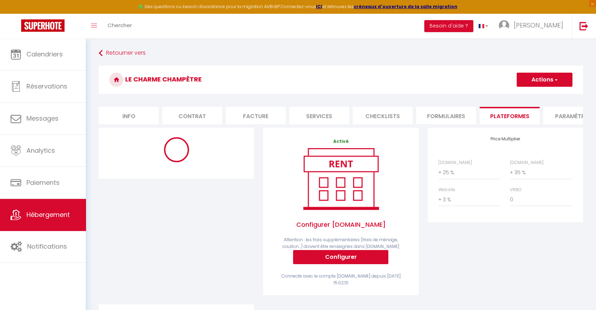
click at [529, 83] on button "Actions" at bounding box center [545, 80] width 56 height 14
click at [528, 94] on link "Enregistrer" at bounding box center [545, 95] width 56 height 9
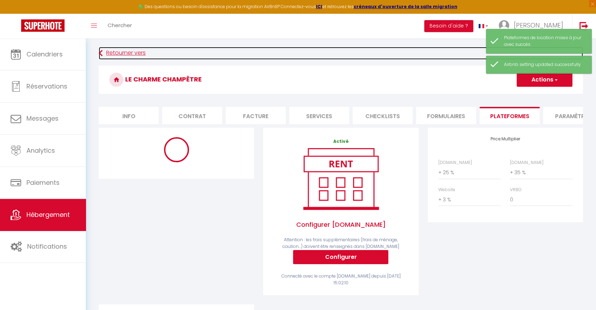
click at [116, 49] on link "Retourner vers" at bounding box center [341, 53] width 485 height 13
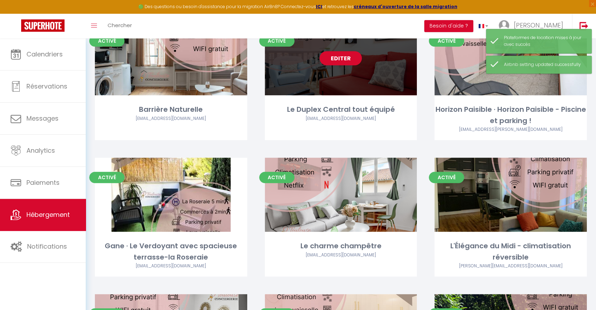
scroll to position [470, 0]
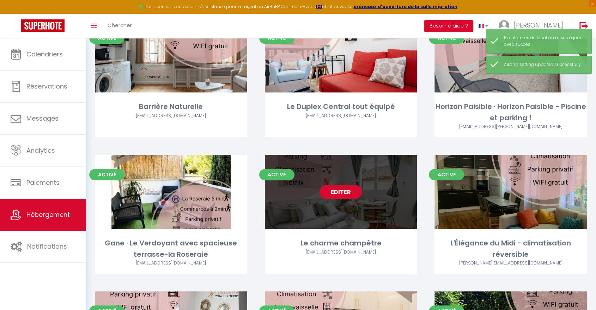
click at [332, 185] on link "Editer" at bounding box center [341, 192] width 42 height 14
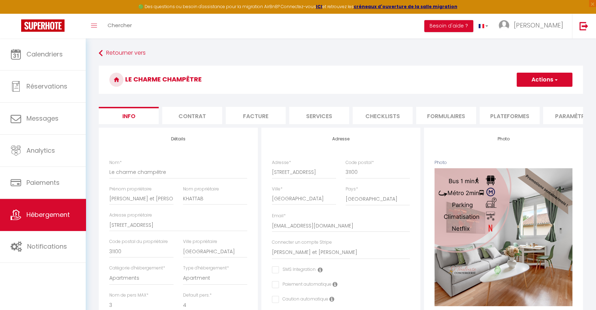
click at [511, 123] on li "Plateformes" at bounding box center [510, 115] width 60 height 17
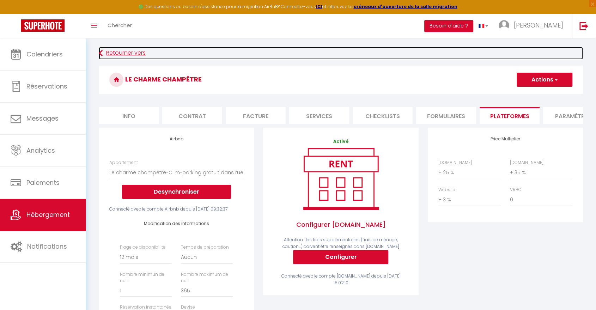
click at [115, 53] on link "Retourner vers" at bounding box center [341, 53] width 485 height 13
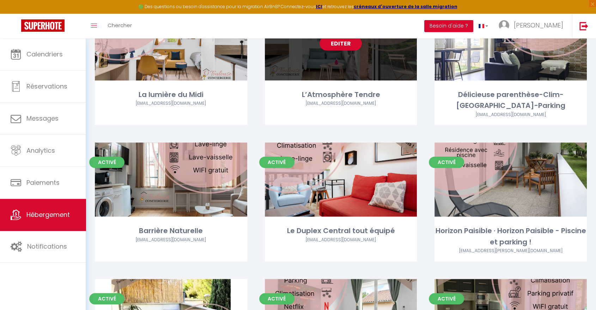
scroll to position [470, 0]
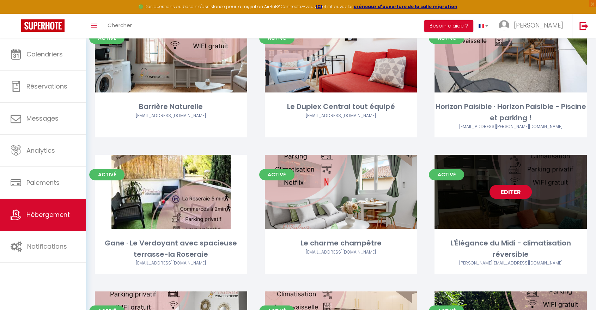
click at [501, 185] on link "Editer" at bounding box center [511, 192] width 42 height 14
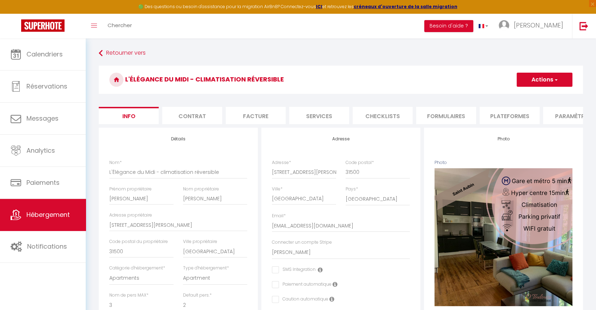
click at [512, 115] on li "Plateformes" at bounding box center [510, 115] width 60 height 17
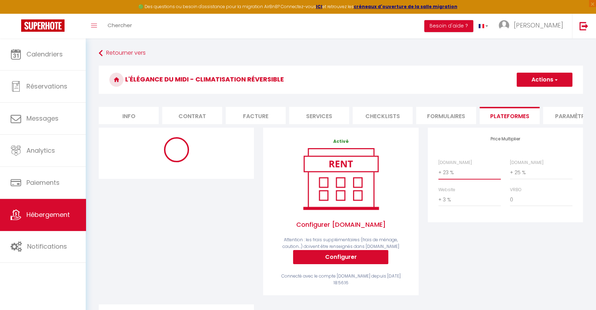
click at [459, 176] on select "0 + 1 % + 2 % + 3 % + 4 % + 5 % + 6 % + 7 % + 8 % + 9 %" at bounding box center [470, 172] width 62 height 13
click at [439, 172] on select "0 + 1 % + 2 % + 3 % + 4 % + 5 % + 6 % + 7 % + 8 % + 9 %" at bounding box center [470, 172] width 62 height 13
click at [528, 80] on button "Actions" at bounding box center [545, 80] width 56 height 14
click at [528, 92] on link "Enregistrer" at bounding box center [545, 95] width 56 height 9
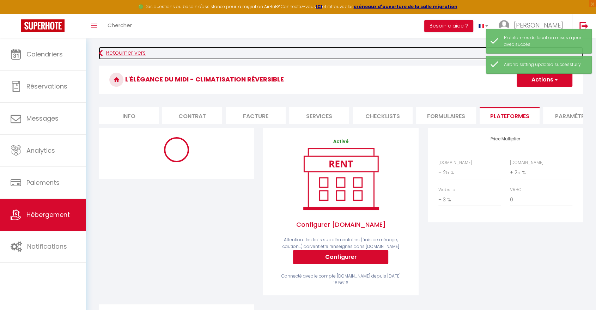
click at [127, 55] on link "Retourner vers" at bounding box center [341, 53] width 485 height 13
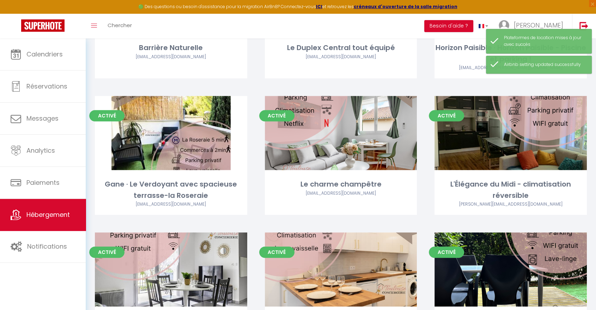
scroll to position [549, 0]
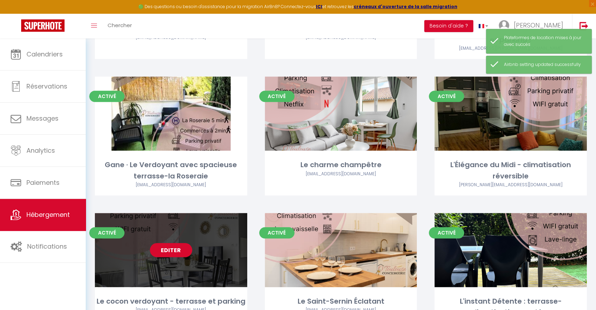
click at [177, 243] on link "Editer" at bounding box center [171, 250] width 42 height 14
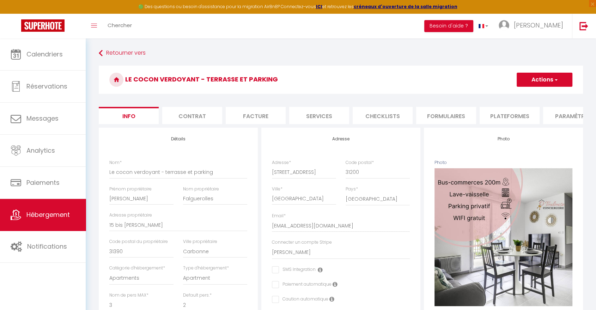
click at [519, 118] on li "Plateformes" at bounding box center [510, 115] width 60 height 17
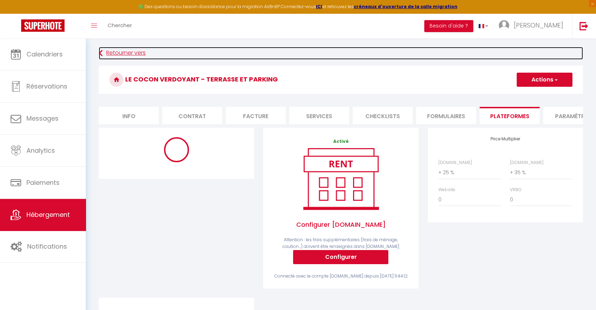
click at [133, 55] on link "Retourner vers" at bounding box center [341, 53] width 485 height 13
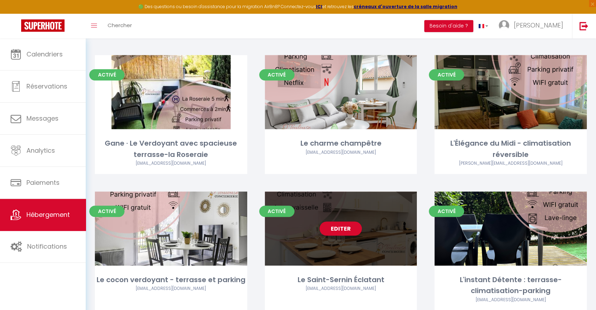
scroll to position [588, 0]
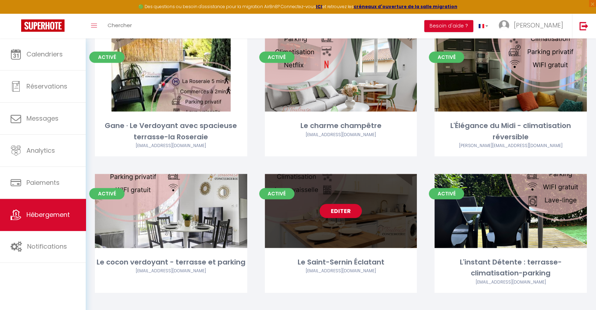
click at [352, 204] on link "Editer" at bounding box center [341, 211] width 42 height 14
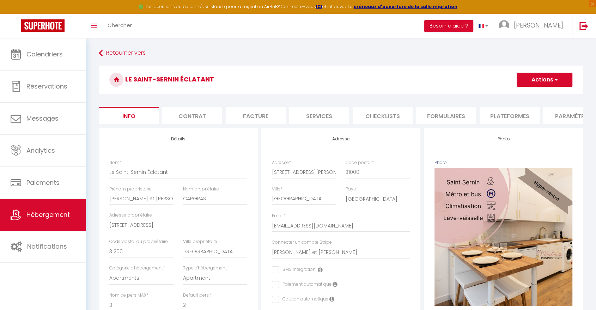
click at [502, 118] on li "Plateformes" at bounding box center [510, 115] width 60 height 17
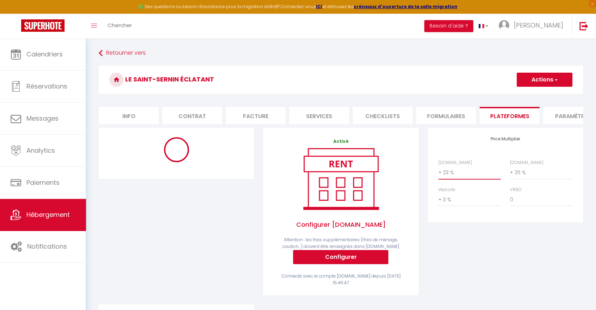
click at [451, 179] on select "0 + 1 % + 2 % + 3 % + 4 % + 5 % + 6 % + 7 % + 8 % + 9 %" at bounding box center [470, 172] width 62 height 13
click at [439, 172] on select "0 + 1 % + 2 % + 3 % + 4 % + 5 % + 6 % + 7 % + 8 % + 9 %" at bounding box center [470, 172] width 62 height 13
click at [536, 87] on h3 "Le Saint-Sernin Éclatant" at bounding box center [341, 80] width 485 height 28
click at [538, 83] on button "Actions" at bounding box center [545, 80] width 56 height 14
click at [535, 95] on link "Enregistrer" at bounding box center [545, 95] width 56 height 9
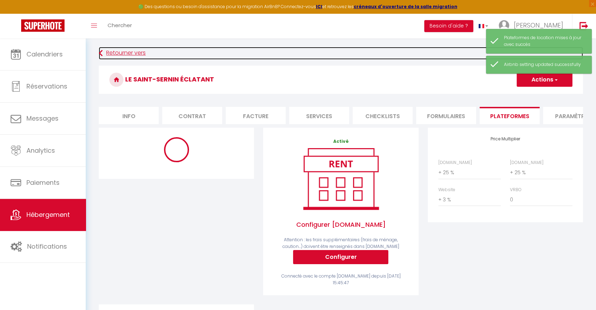
click at [117, 52] on link "Retourner vers" at bounding box center [341, 53] width 485 height 13
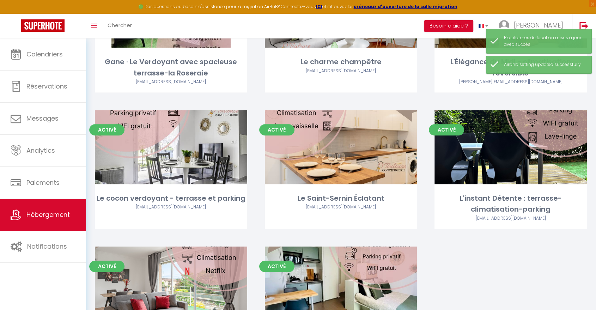
scroll to position [666, 0]
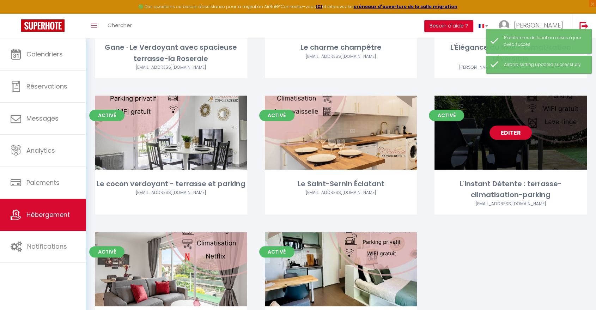
click at [501, 126] on link "Editer" at bounding box center [511, 133] width 42 height 14
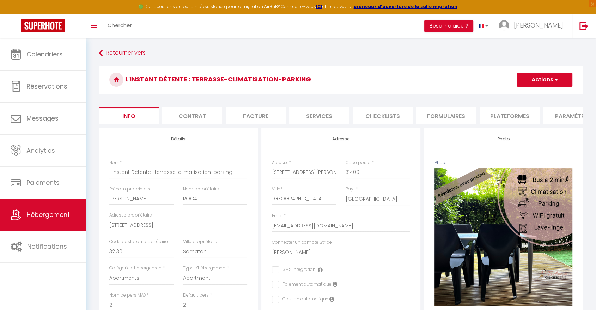
click at [529, 113] on li "Plateformes" at bounding box center [510, 115] width 60 height 17
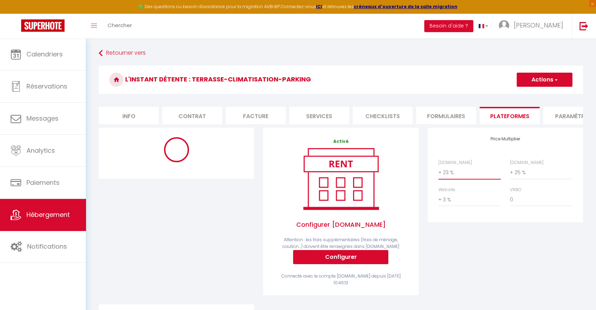
click at [453, 179] on select "0 + 1 % + 2 % + 3 % + 4 % + 5 % + 6 % + 7 % + 8 % + 9 %" at bounding box center [470, 172] width 62 height 13
select select "+ 23 %"
select select "+ 25 %"
select select "+ 3 %"
select select "+ 25 %"
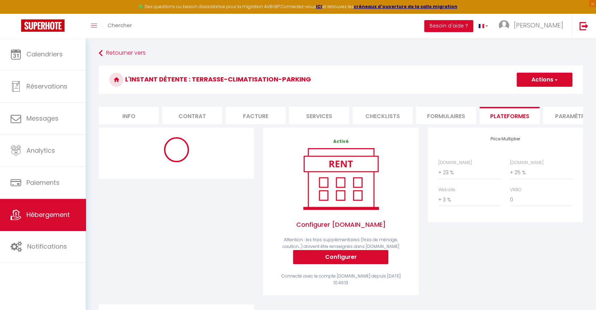
click at [439, 172] on select "0 + 1 % + 2 % + 3 % + 4 % + 5 % + 6 % + 7 % + 8 % + 9 %" at bounding box center [470, 172] width 62 height 13
click at [540, 81] on button "Actions" at bounding box center [545, 80] width 56 height 14
click at [535, 96] on link "Enregistrer" at bounding box center [545, 95] width 56 height 9
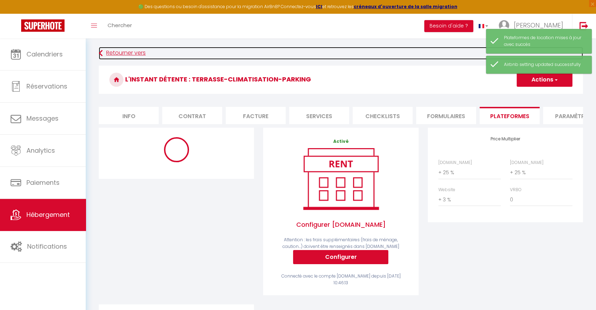
click at [130, 51] on link "Retourner vers" at bounding box center [341, 53] width 485 height 13
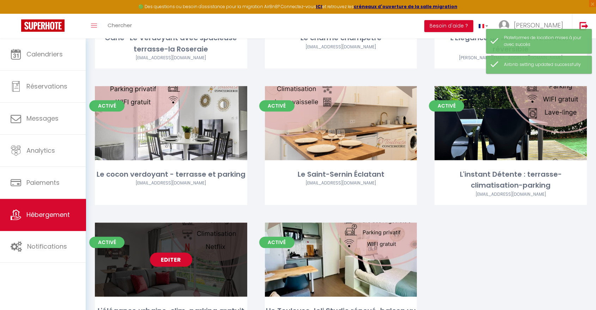
scroll to position [706, 0]
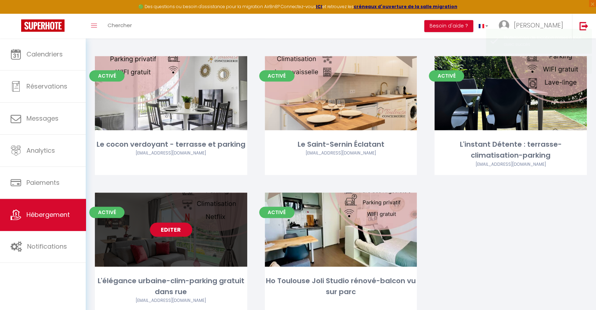
click at [172, 223] on link "Editer" at bounding box center [171, 230] width 42 height 14
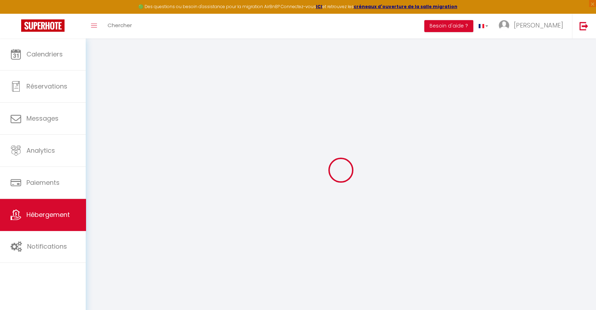
select select
checkbox input "false"
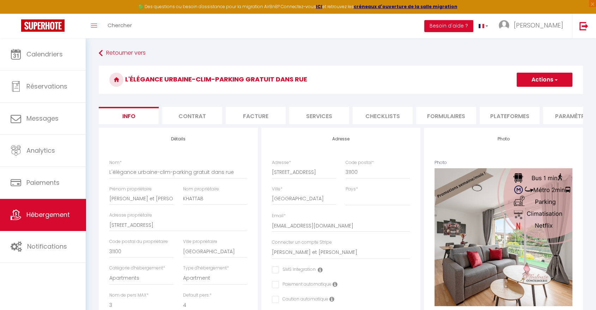
click at [504, 117] on li "Plateformes" at bounding box center [510, 115] width 60 height 17
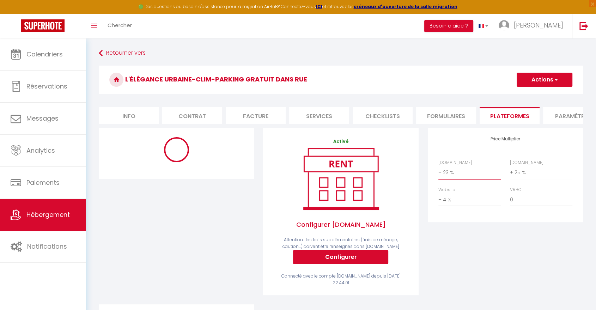
click at [463, 179] on select "0 + 1 % + 2 % + 3 % + 4 % + 5 % + 6 % + 7 % + 8 % + 9 %" at bounding box center [470, 172] width 62 height 13
select select "+ 25 %"
click at [439, 172] on select "0 + 1 % + 2 % + 3 % + 4 % + 5 % + 6 % + 7 % + 8 % + 9 %" at bounding box center [470, 172] width 62 height 13
click at [531, 81] on button "Actions" at bounding box center [545, 80] width 56 height 14
click at [533, 95] on link "Enregistrer" at bounding box center [545, 95] width 56 height 9
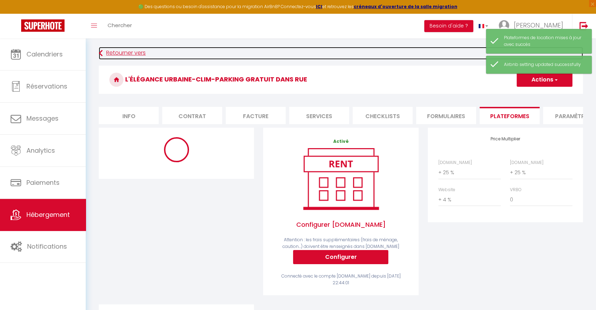
click at [135, 50] on link "Retourner vers" at bounding box center [341, 53] width 485 height 13
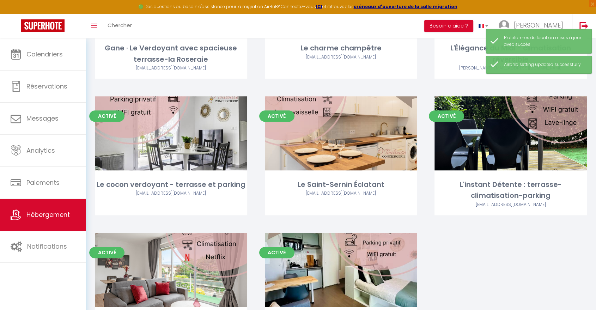
scroll to position [722, 0]
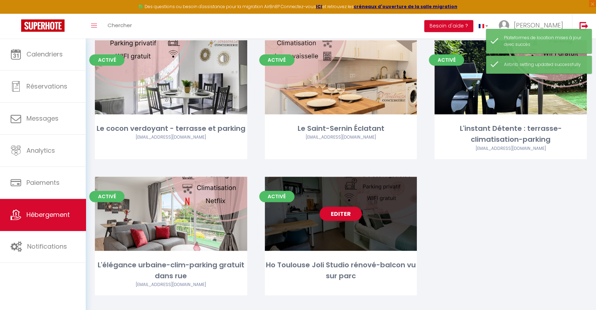
click at [348, 207] on link "Editer" at bounding box center [341, 214] width 42 height 14
click at [347, 207] on link "Editer" at bounding box center [341, 214] width 42 height 14
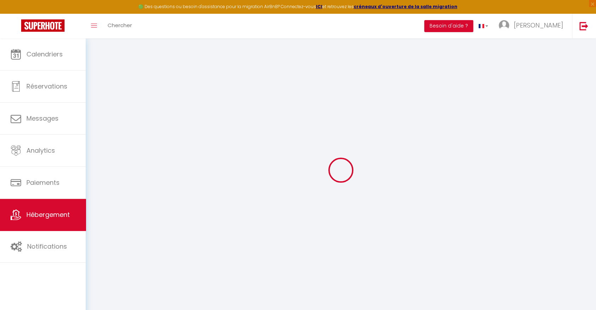
select select
checkbox input "false"
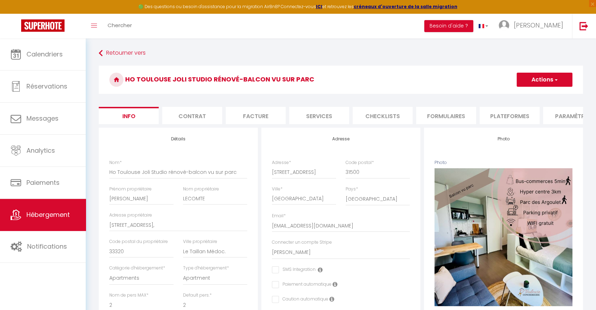
click at [518, 114] on li "Plateformes" at bounding box center [510, 115] width 60 height 17
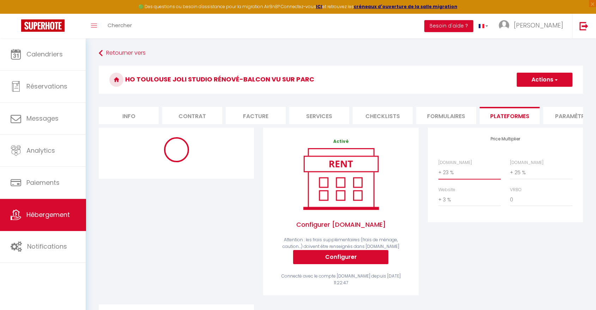
click at [449, 177] on select "0 + 1 % + 2 % + 3 % + 4 % + 5 % + 6 % + 7 % + 8 % + 9 %" at bounding box center [470, 172] width 62 height 13
select select "+ 26 %"
click at [439, 172] on select "0 + 1 % + 2 % + 3 % + 4 % + 5 % + 6 % + 7 % + 8 % + 9 %" at bounding box center [470, 172] width 62 height 13
click at [528, 79] on button "Actions" at bounding box center [545, 80] width 56 height 14
click at [527, 94] on link "Enregistrer" at bounding box center [545, 95] width 56 height 9
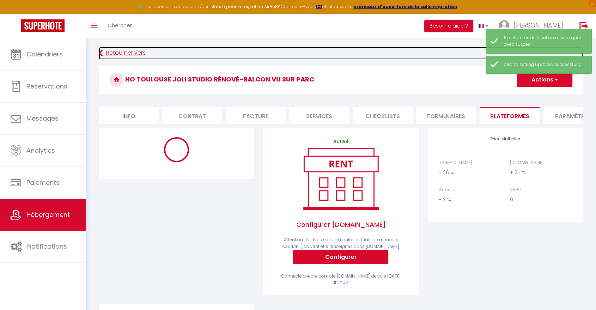
click at [131, 54] on link "Retourner vers" at bounding box center [341, 53] width 485 height 13
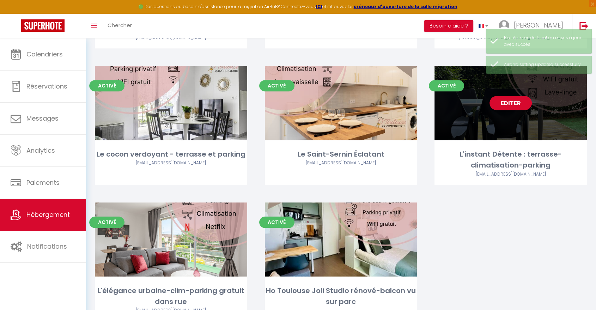
scroll to position [683, 0]
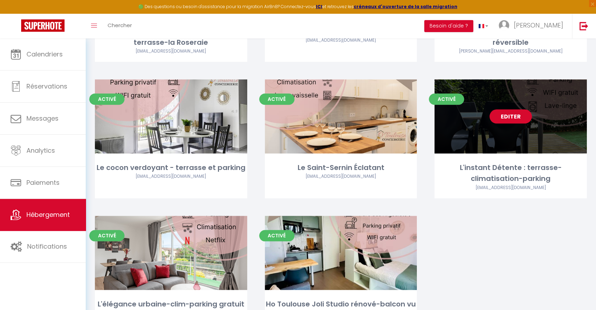
click at [503, 109] on link "Editer" at bounding box center [511, 116] width 42 height 14
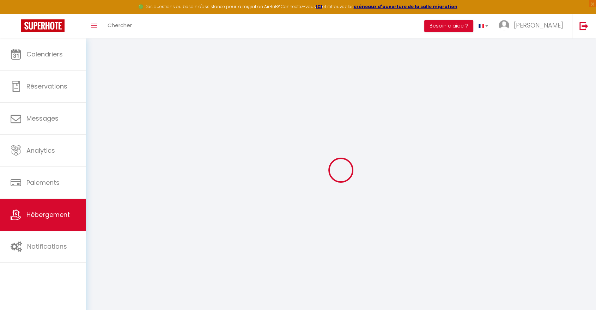
select select "17383-622399633197054453"
select select
checkbox input "false"
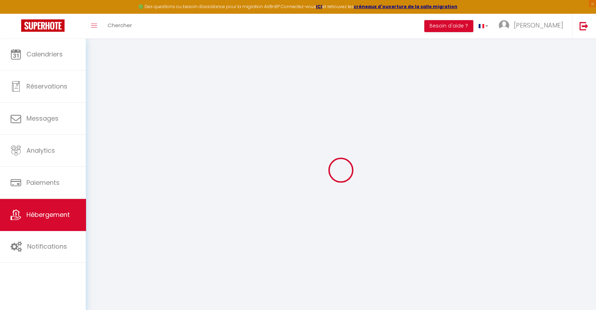
checkbox input "false"
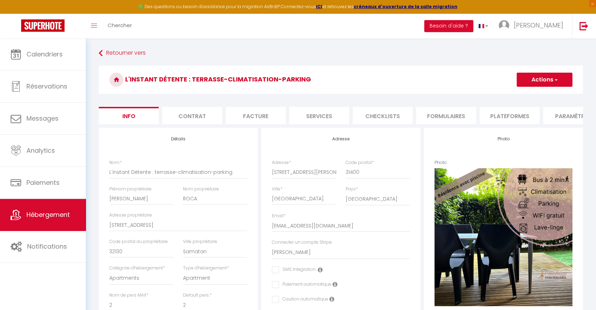
click at [521, 119] on li "Plateformes" at bounding box center [510, 115] width 60 height 17
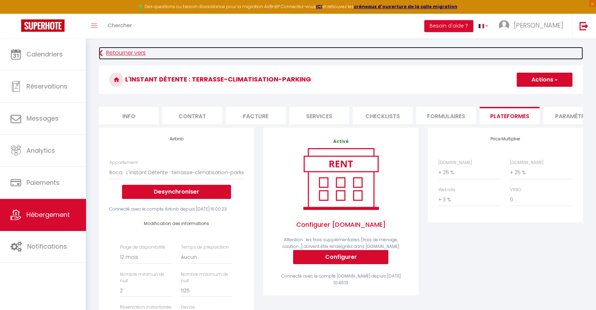
click at [121, 48] on link "Retourner vers" at bounding box center [341, 53] width 485 height 13
